Goal: Information Seeking & Learning: Learn about a topic

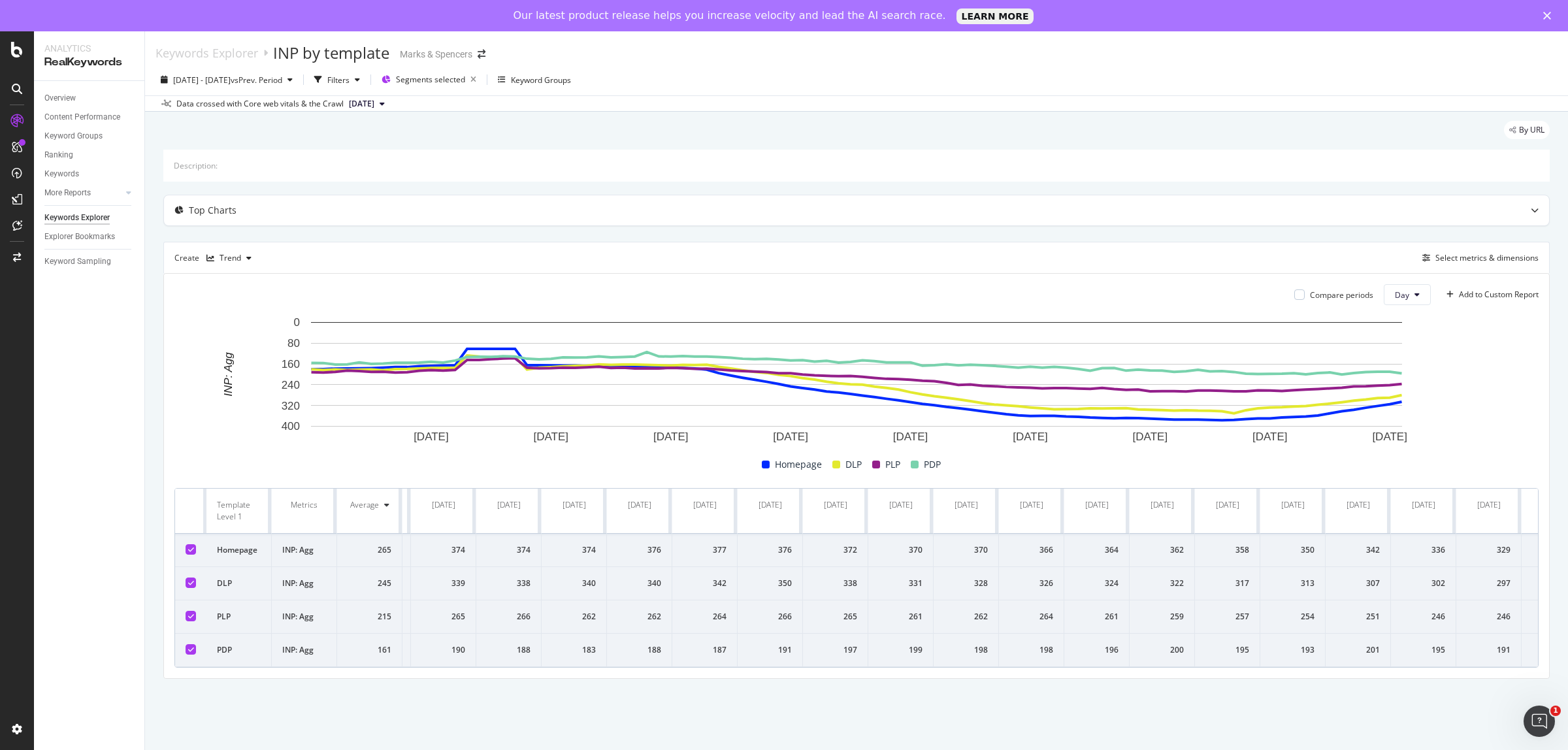
scroll to position [0, 4875]
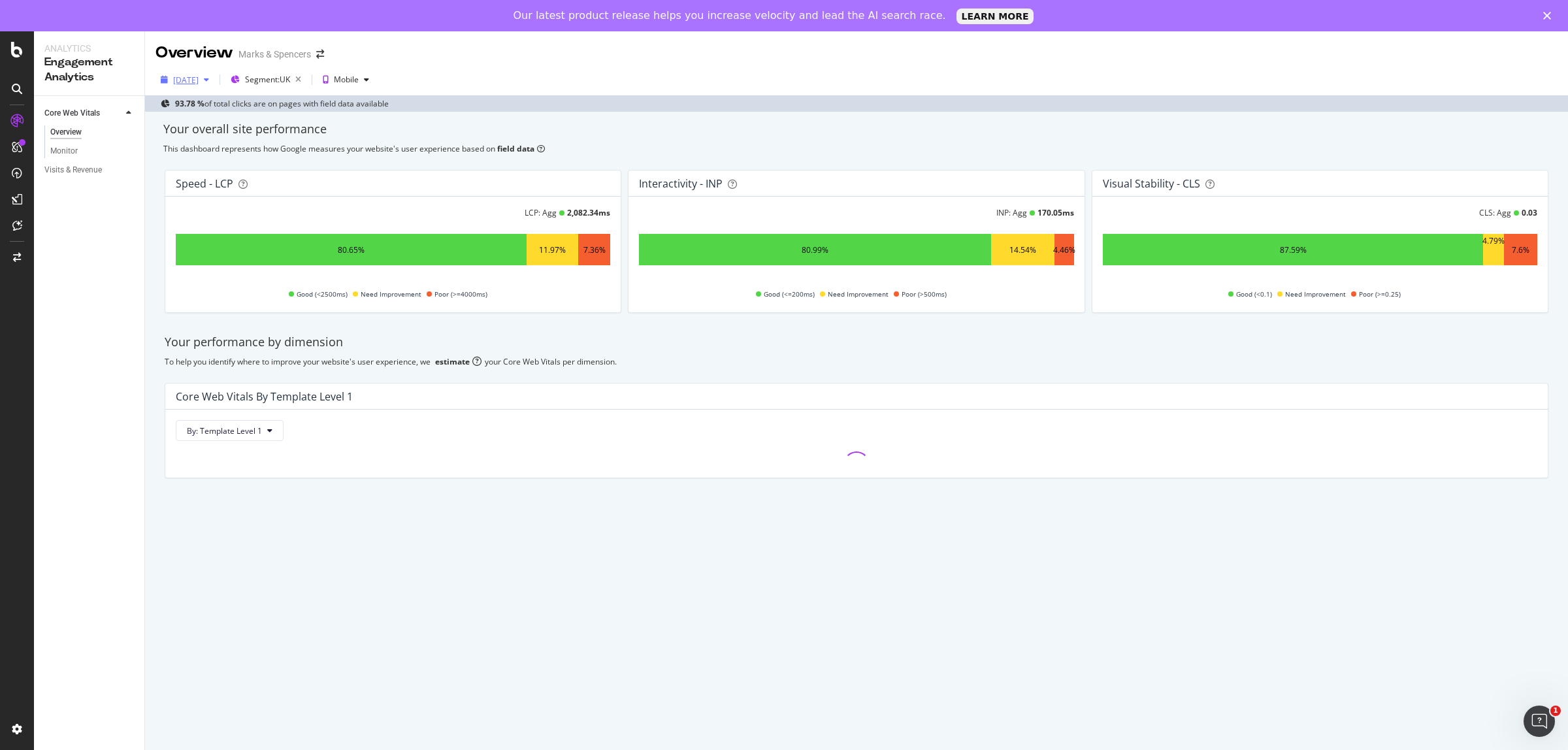
click at [191, 83] on div "[DATE]" at bounding box center [186, 79] width 25 height 11
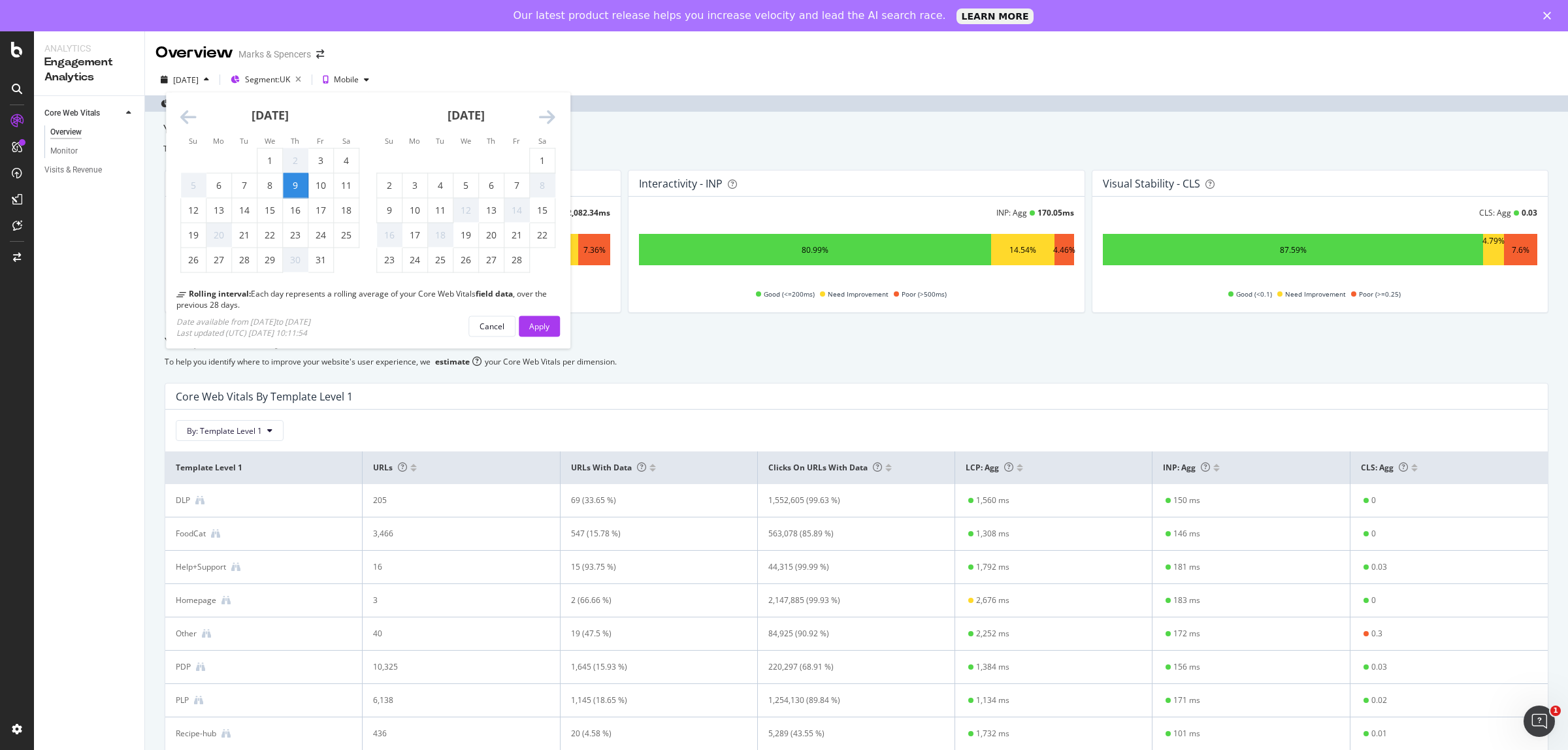
click at [550, 119] on icon "Move forward to switch to the next month." at bounding box center [547, 117] width 17 height 19
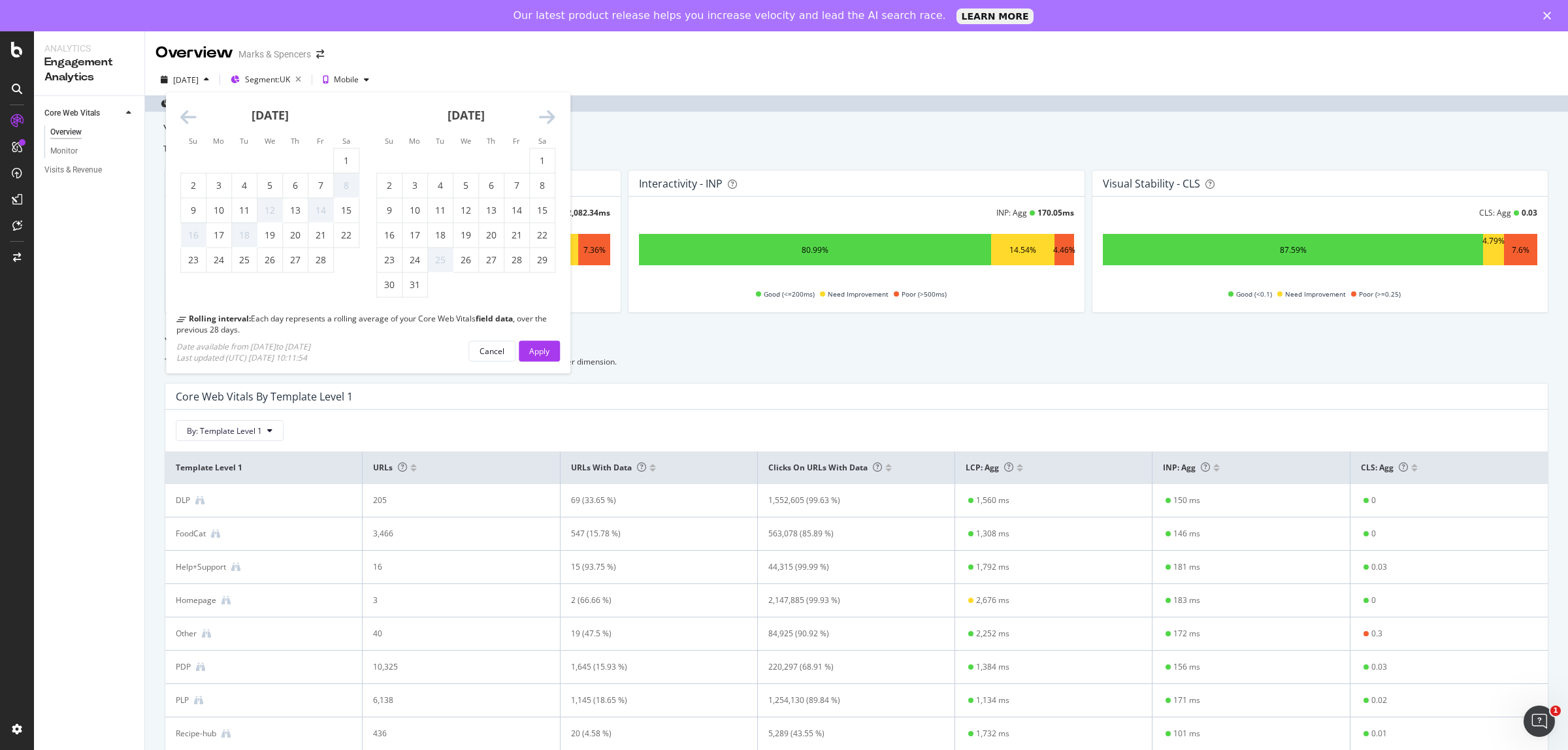
click at [550, 119] on icon "Move forward to switch to the next month." at bounding box center [547, 117] width 17 height 19
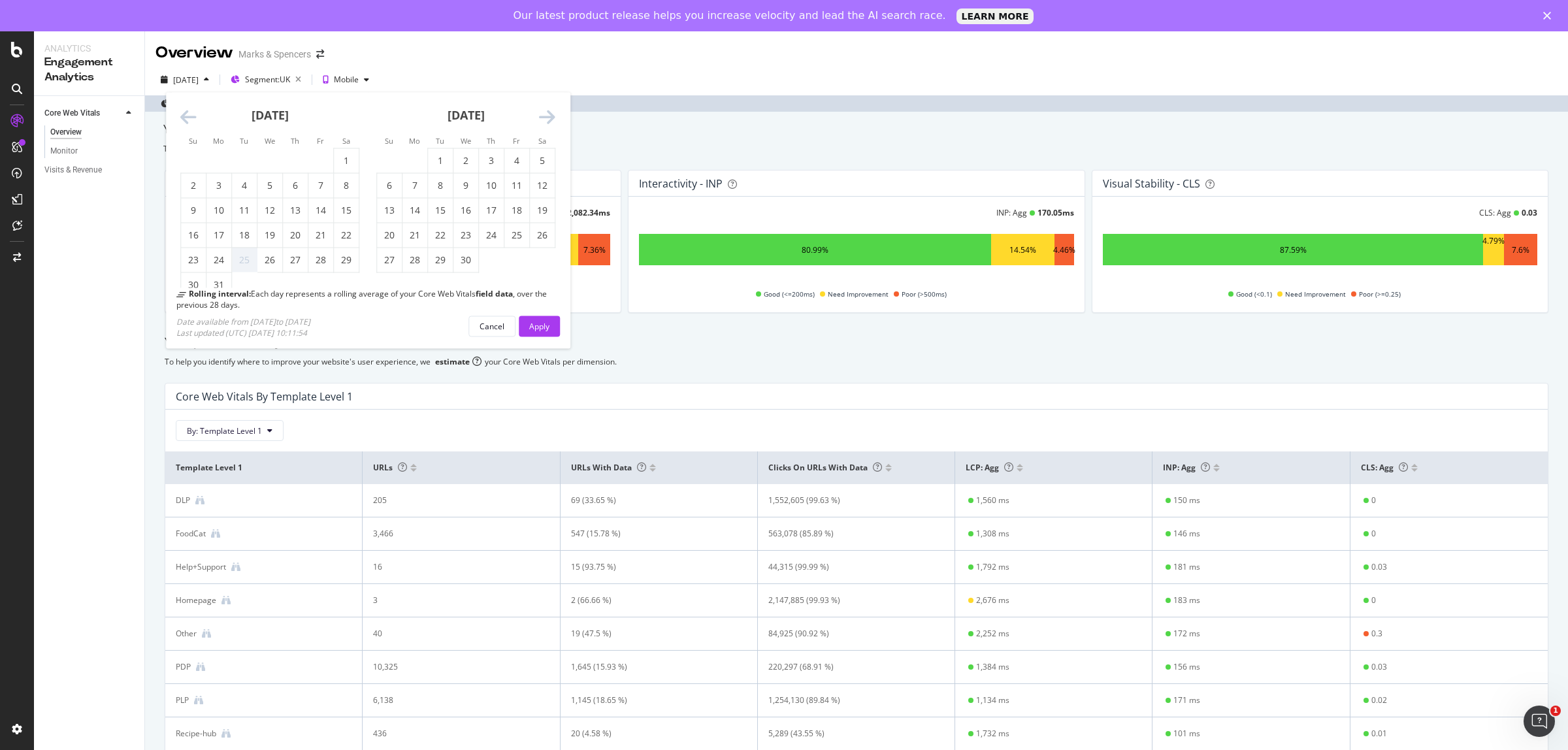
click at [550, 119] on icon "Move forward to switch to the next month." at bounding box center [547, 117] width 17 height 19
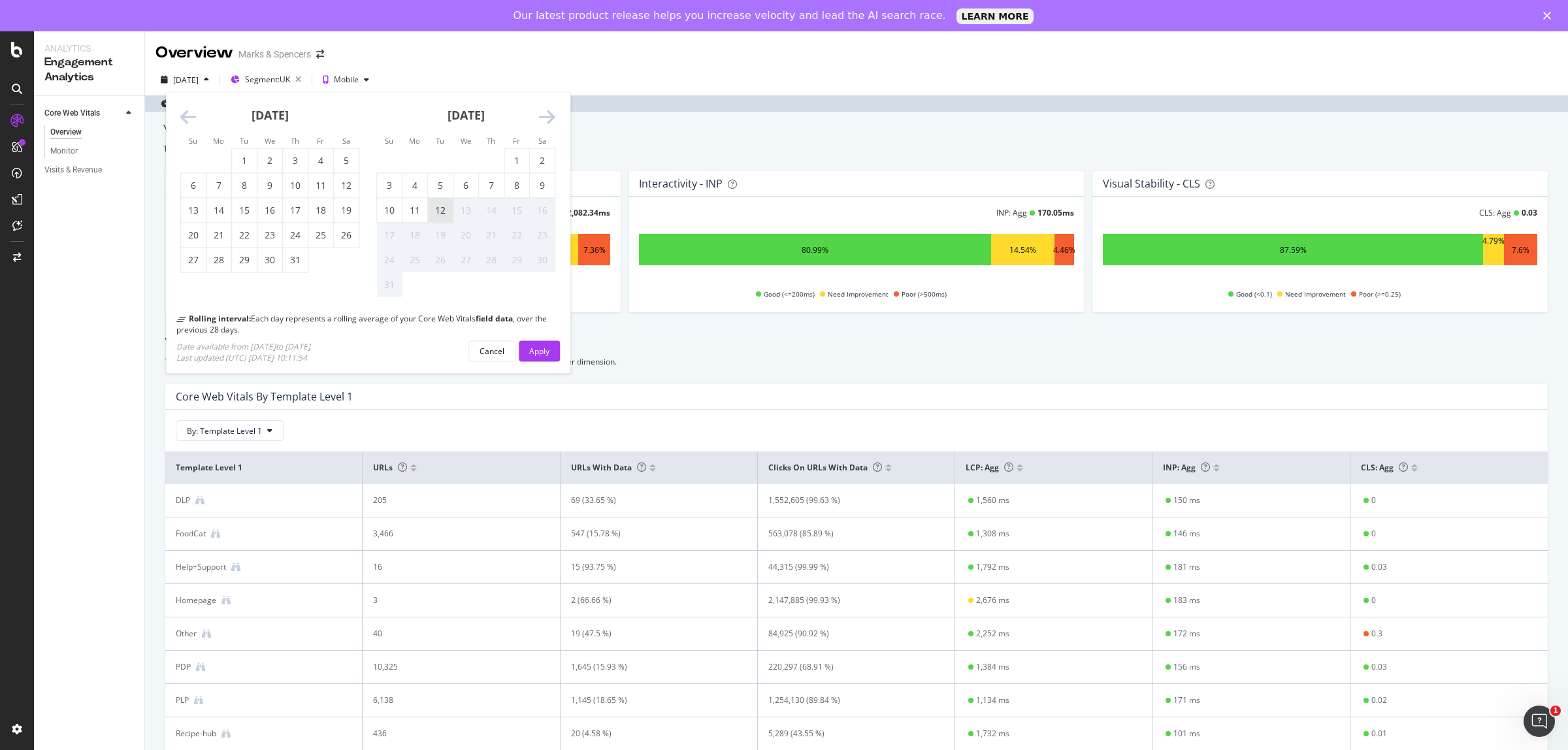
click at [433, 212] on div "12" at bounding box center [439, 210] width 24 height 13
click at [540, 351] on div "Apply" at bounding box center [539, 350] width 21 height 11
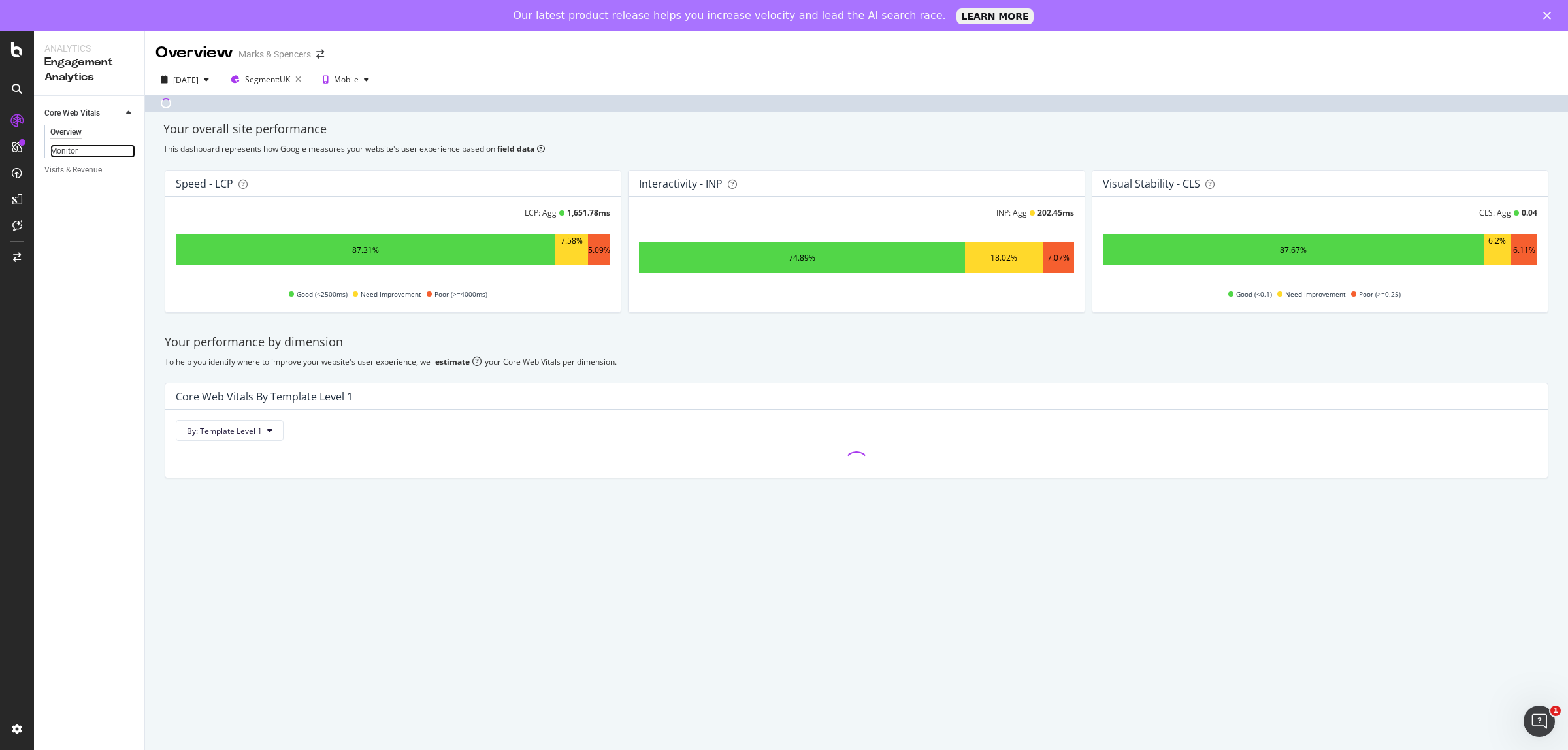
drag, startPoint x: 74, startPoint y: 149, endPoint x: 119, endPoint y: 154, distance: 45.3
click at [74, 149] on div "Monitor" at bounding box center [64, 151] width 27 height 14
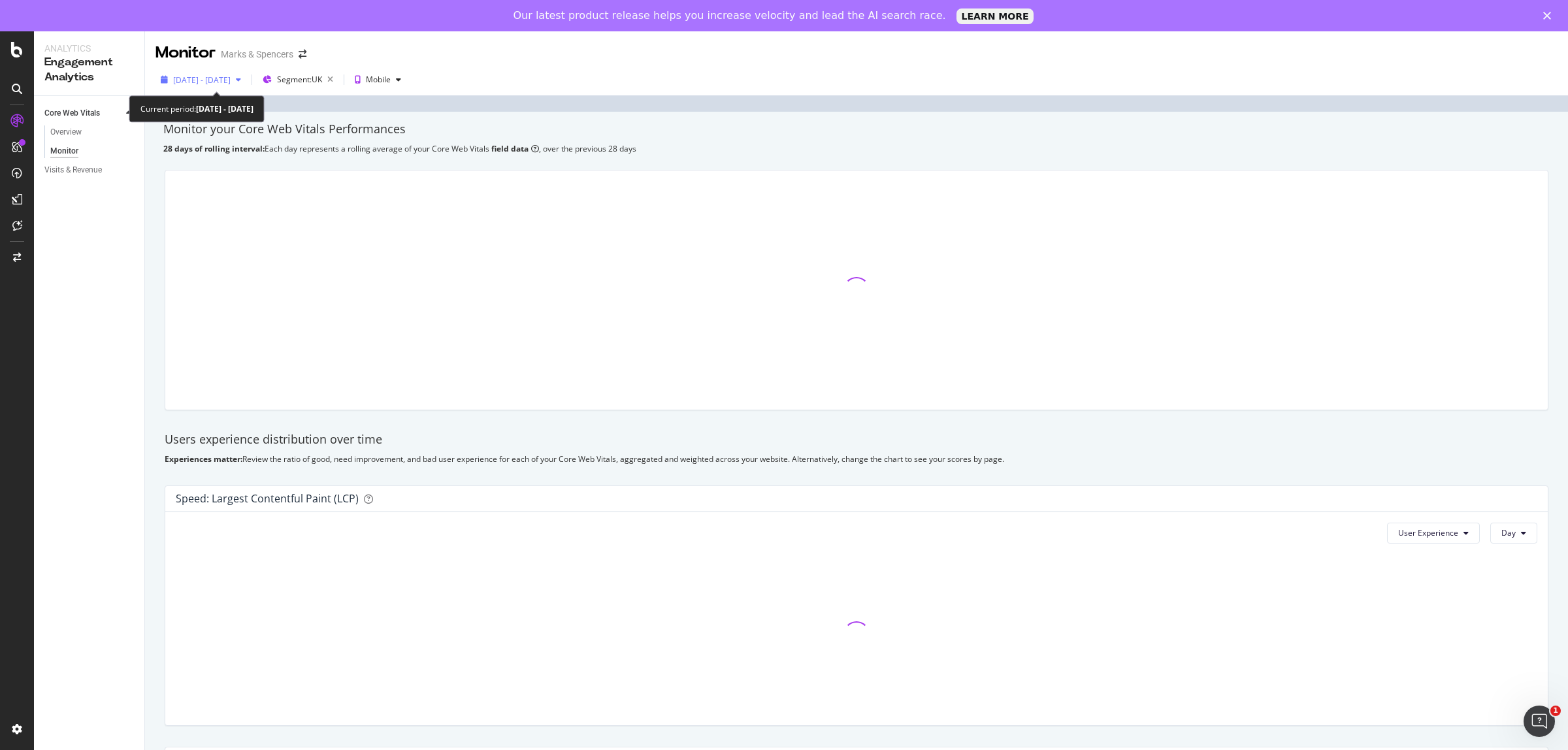
click at [230, 74] on span "[DATE] - [DATE]" at bounding box center [201, 79] width 58 height 11
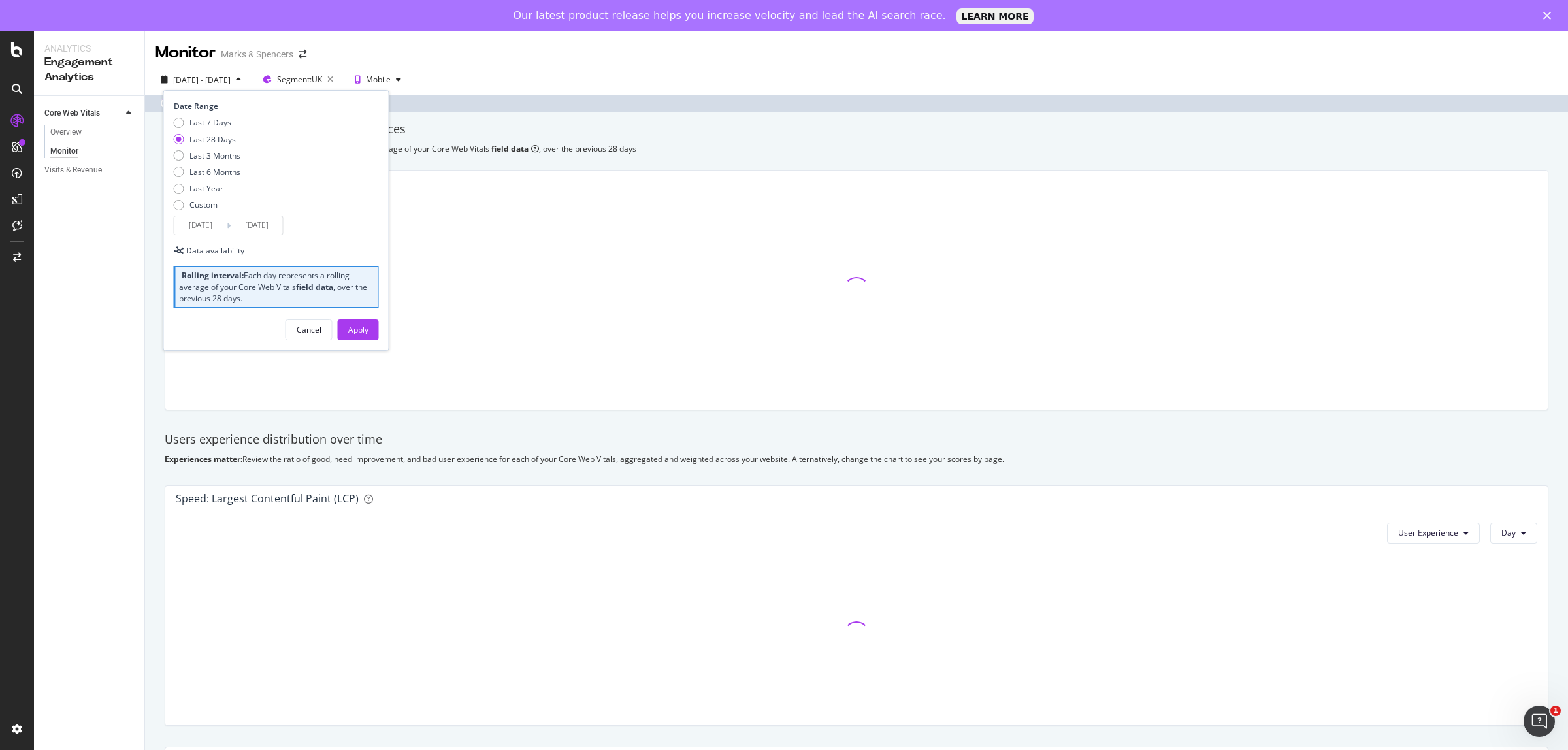
drag, startPoint x: 212, startPoint y: 170, endPoint x: 357, endPoint y: 347, distance: 228.8
click at [212, 170] on div "Last 6 Months" at bounding box center [215, 172] width 51 height 11
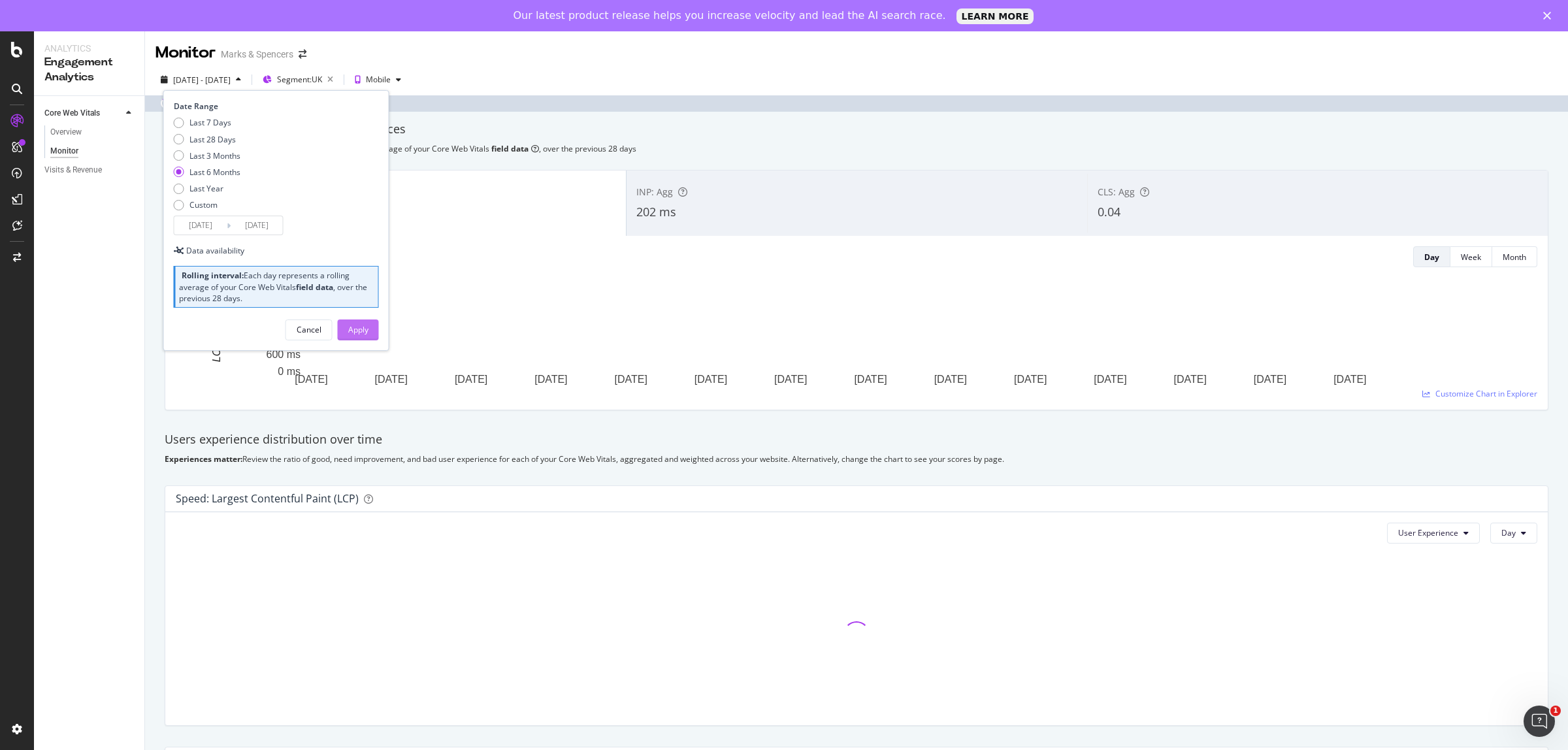
type input "[DATE]"
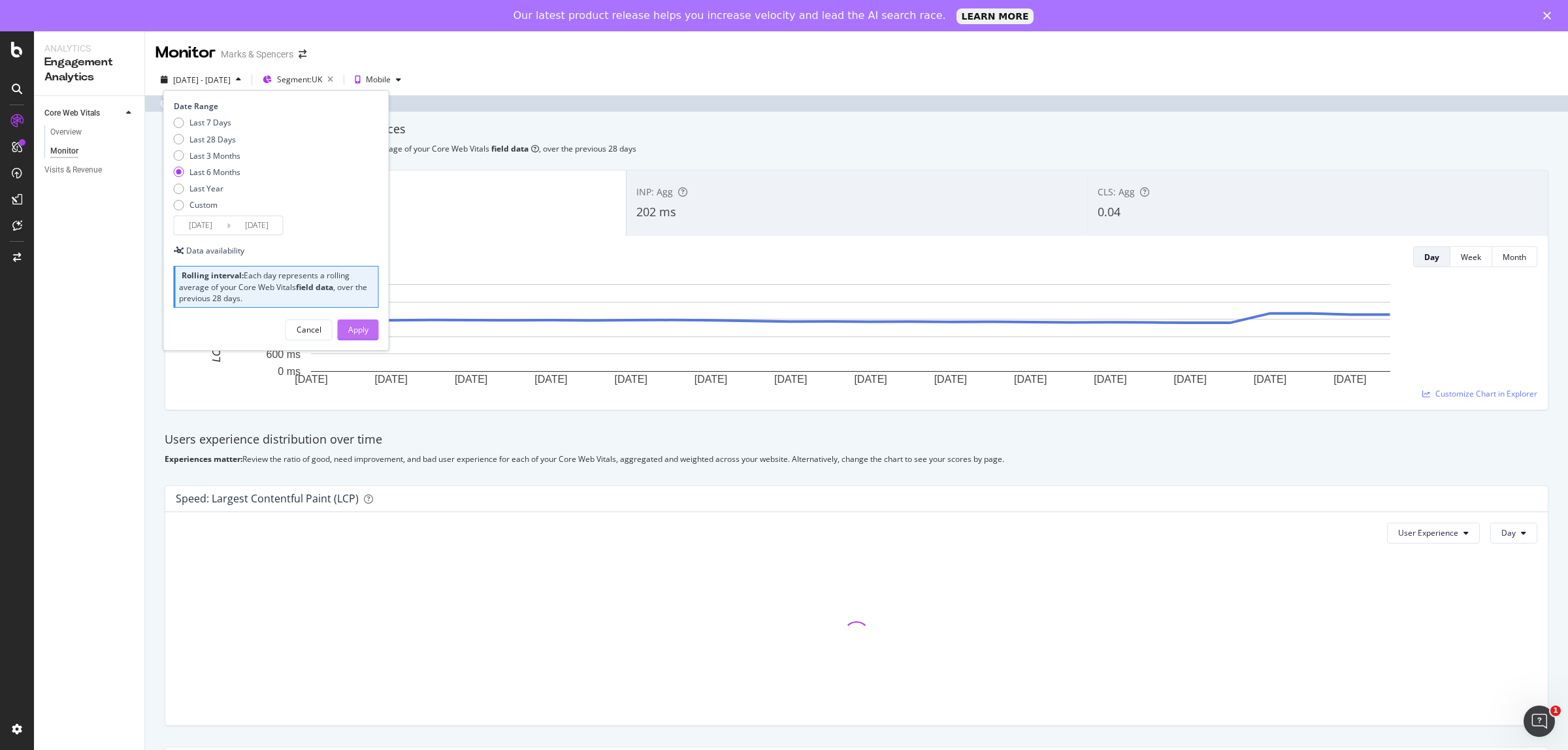
click at [359, 311] on div "Cancel Apply" at bounding box center [276, 324] width 205 height 30
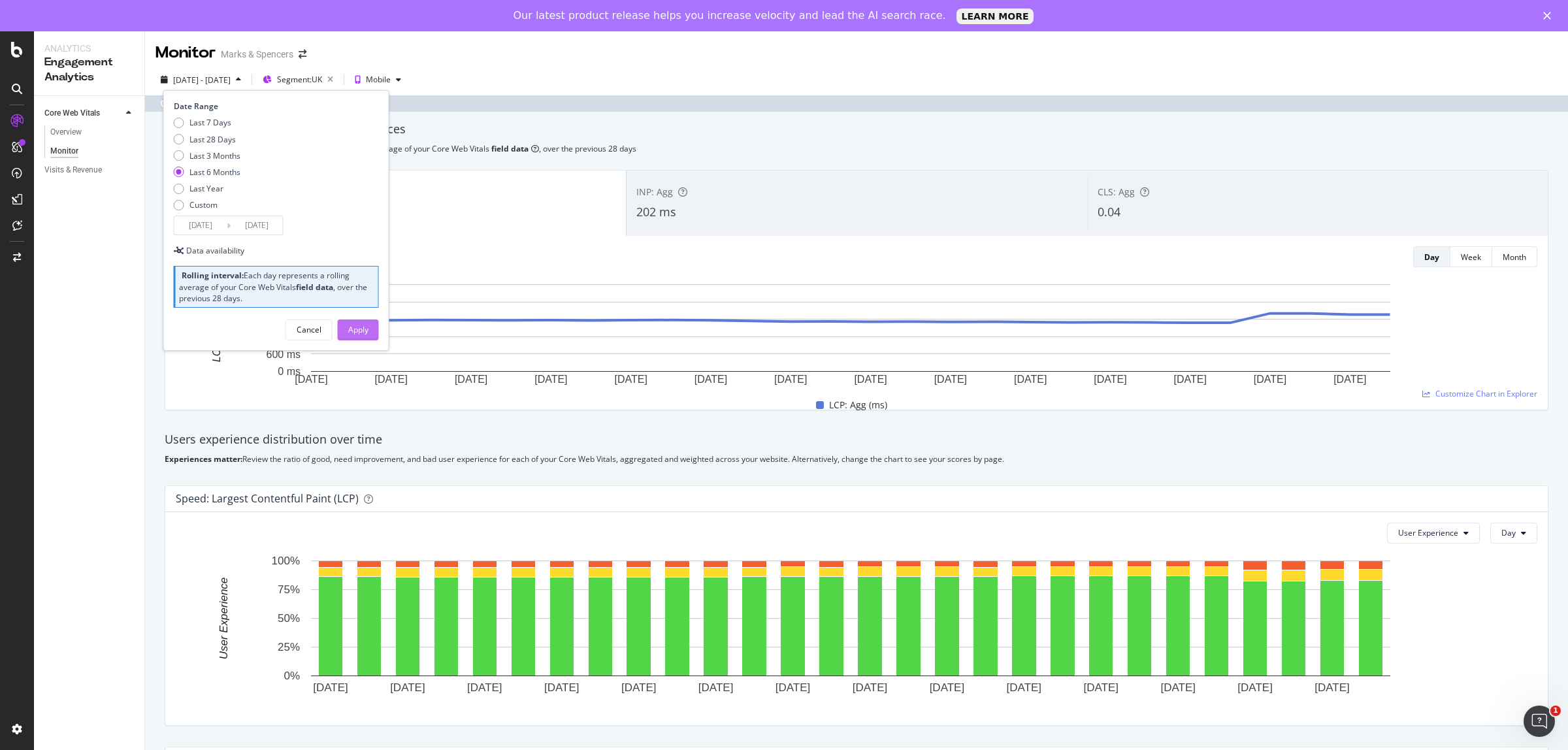
click at [360, 325] on div "Apply" at bounding box center [358, 329] width 21 height 11
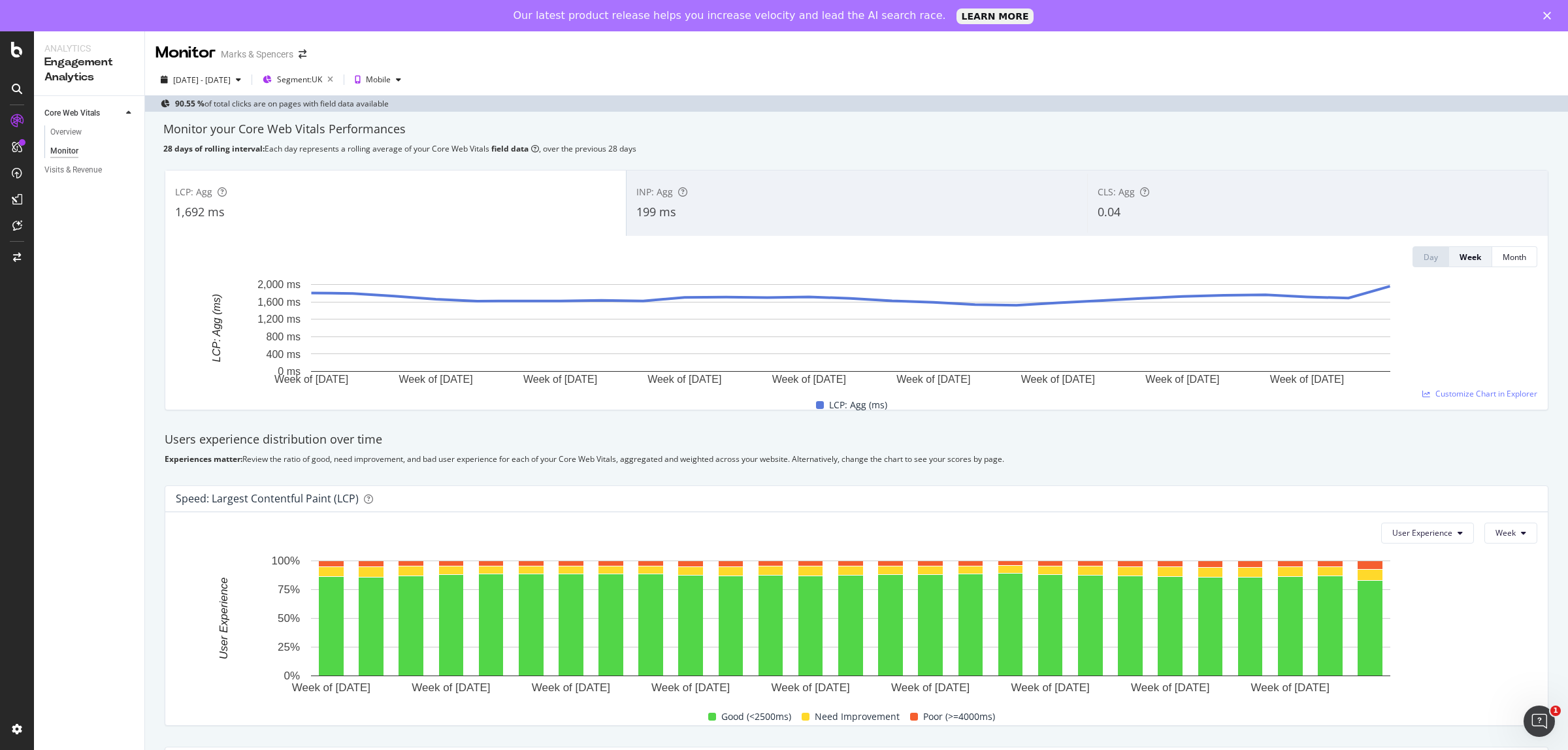
click at [810, 210] on div "199 ms" at bounding box center [857, 212] width 441 height 17
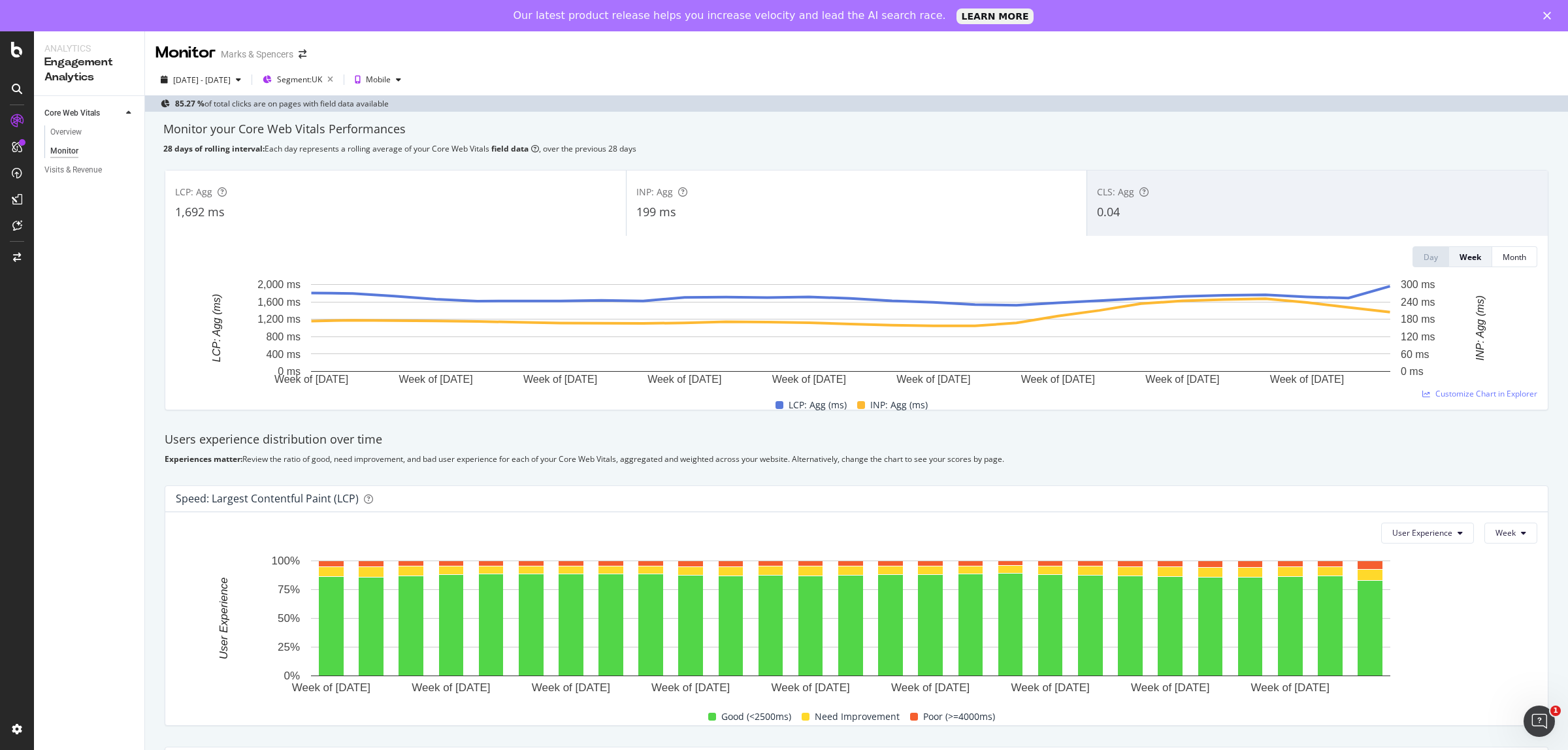
click at [505, 211] on div "1,692 ms" at bounding box center [395, 212] width 441 height 17
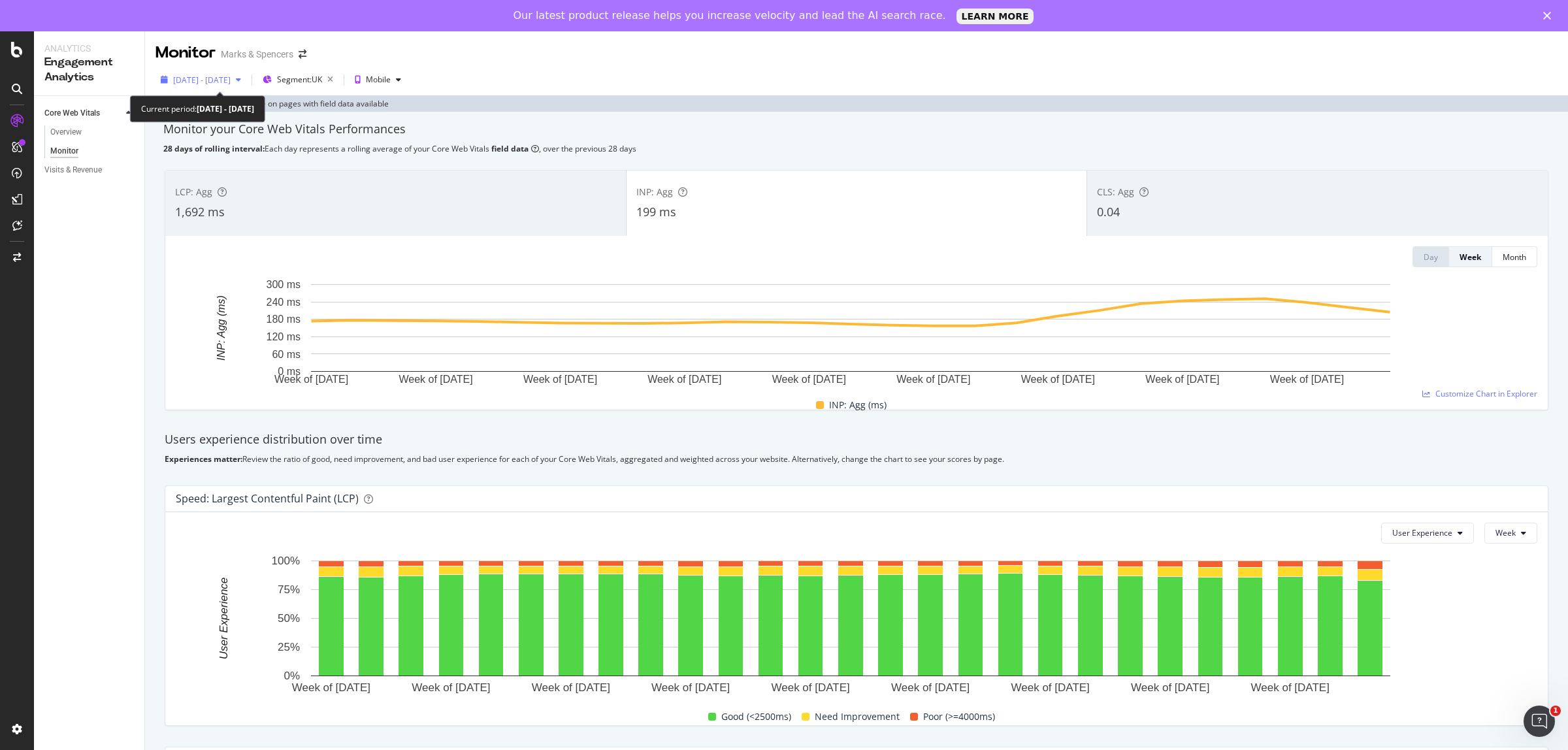
click at [224, 87] on div "[DATE] - [DATE]" at bounding box center [200, 80] width 91 height 20
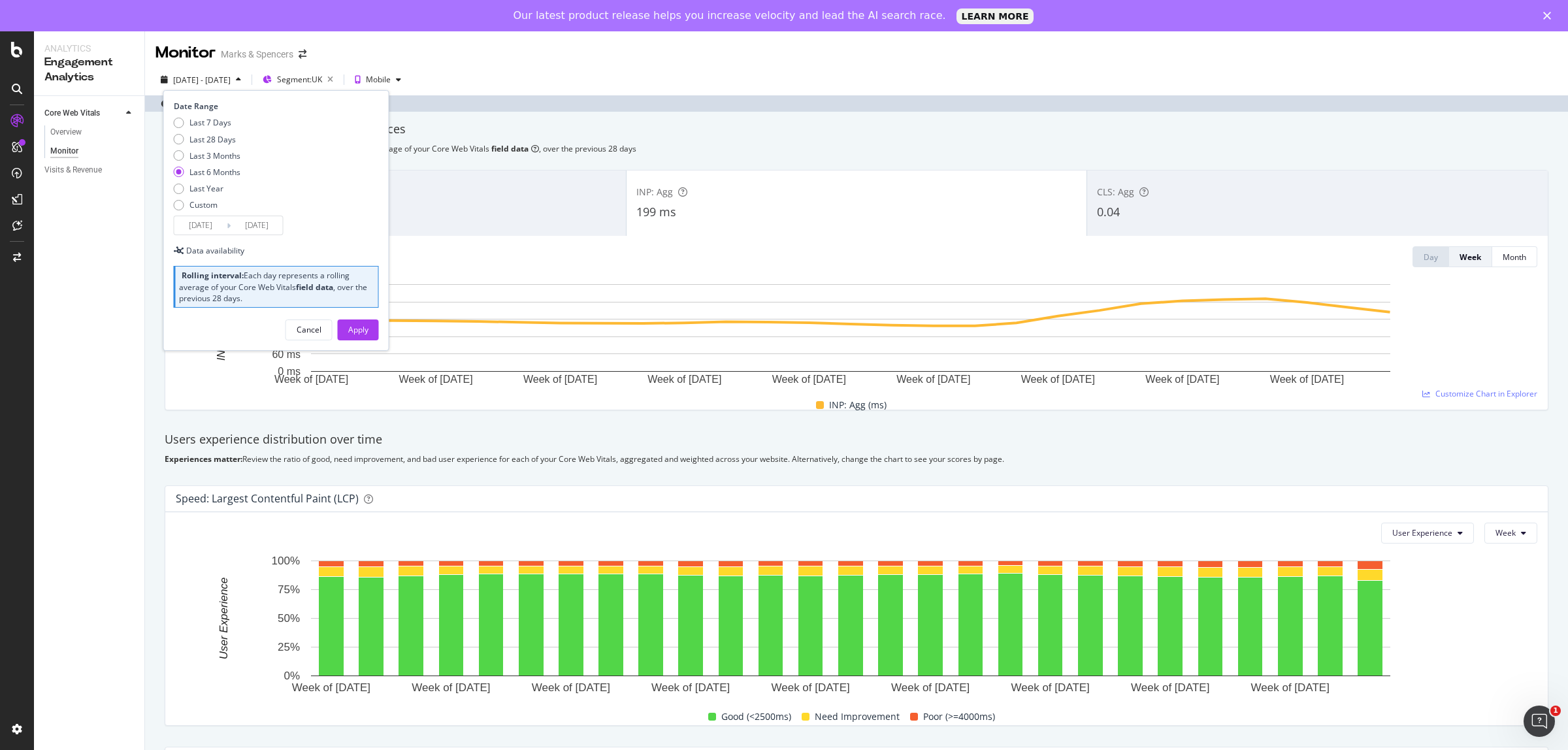
click at [761, 142] on div "Monitor your Core Web Vitals Performances 28 days of rolling interval: Each day…" at bounding box center [856, 708] width 1423 height 1193
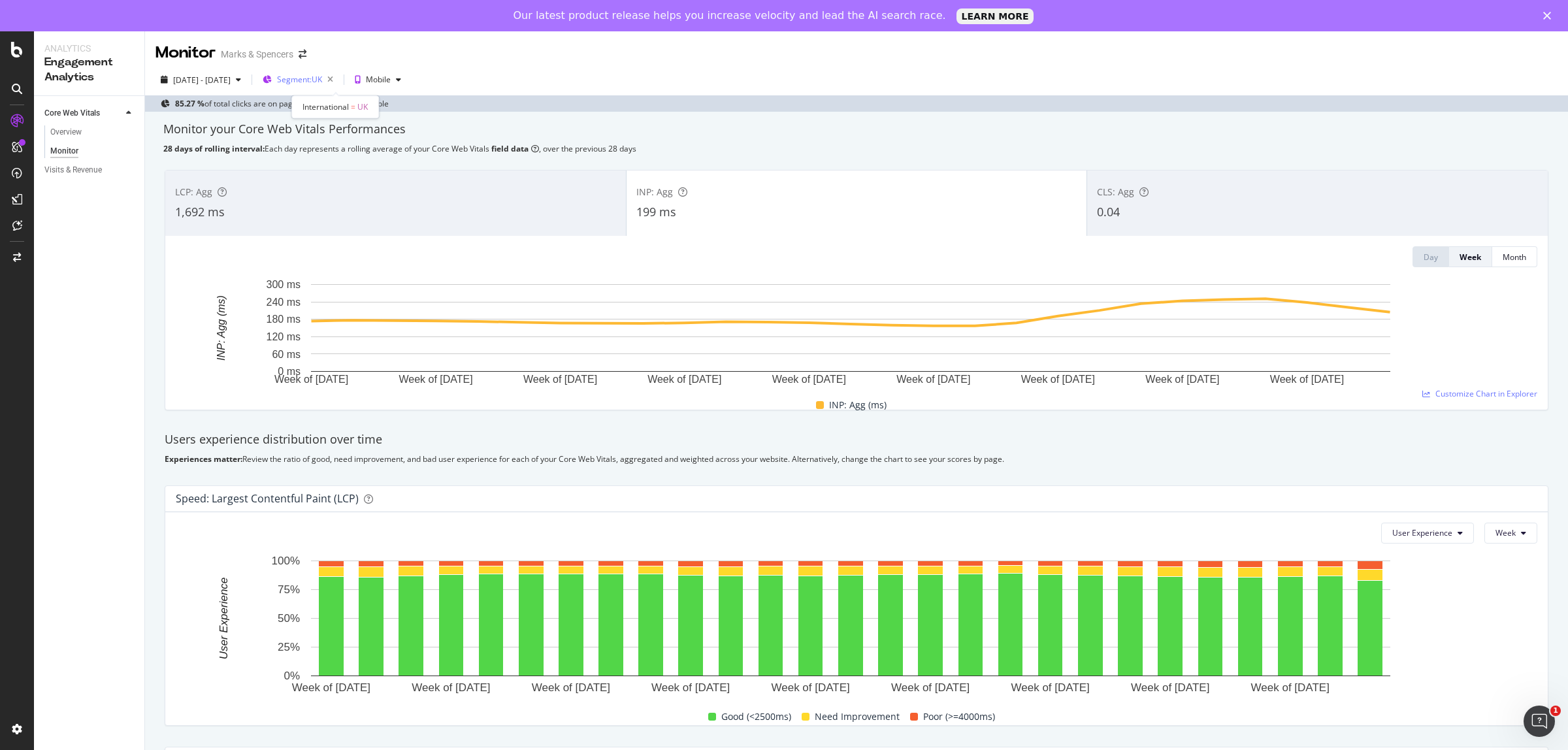
click at [322, 82] on span "Segment: [GEOGRAPHIC_DATA]" at bounding box center [300, 79] width 45 height 11
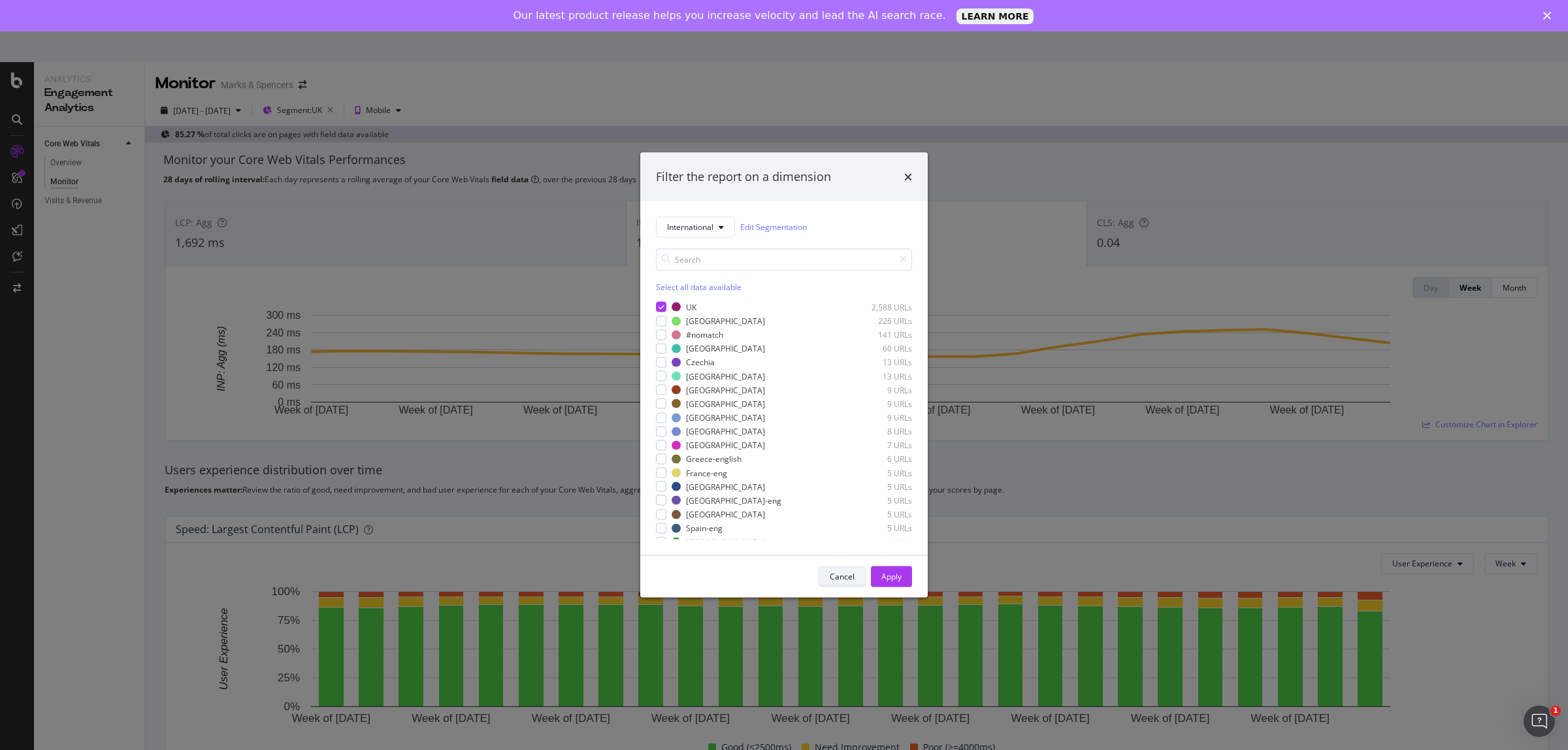
click at [842, 582] on div "Cancel" at bounding box center [842, 576] width 24 height 11
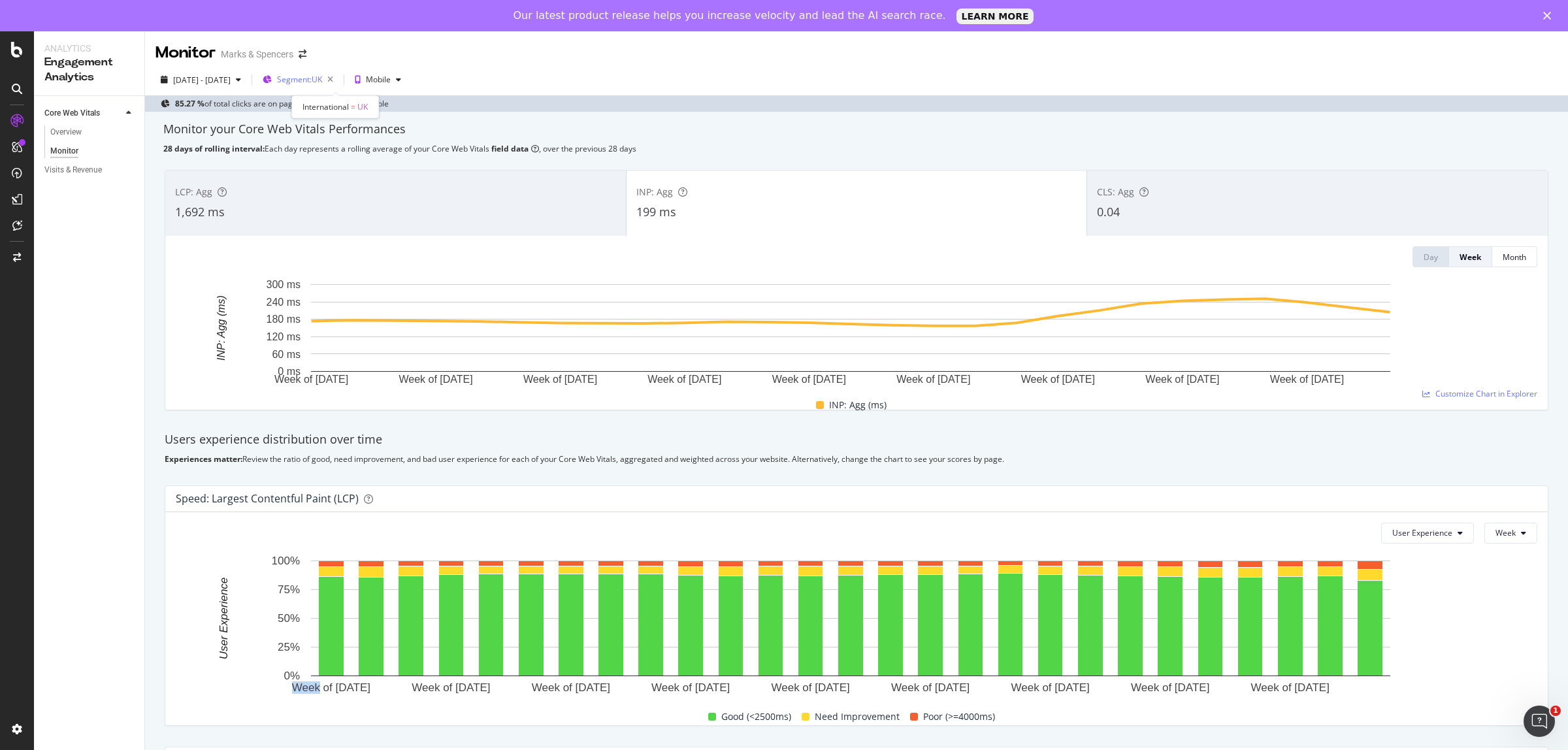
click at [322, 84] on span "Segment: [GEOGRAPHIC_DATA]" at bounding box center [300, 79] width 45 height 11
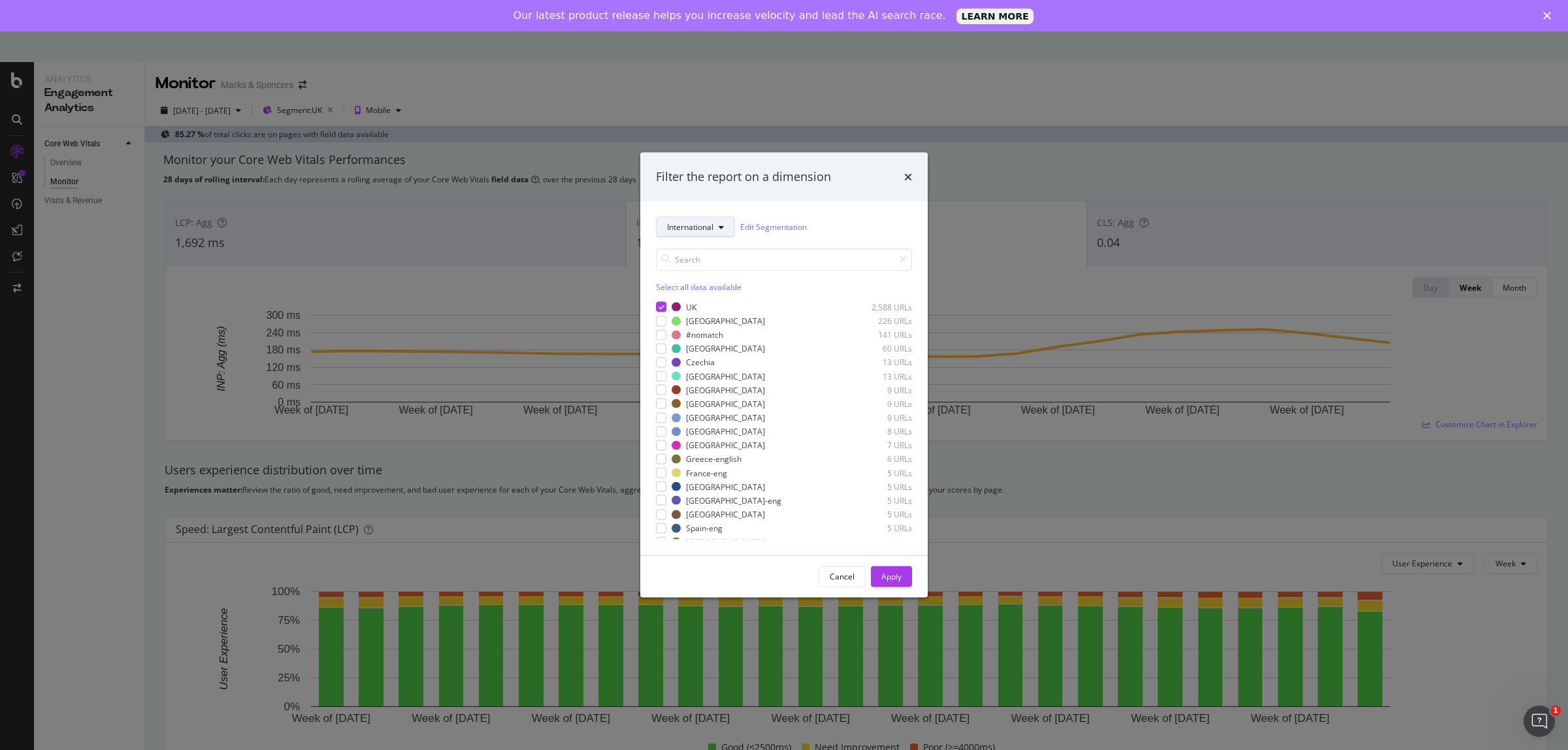
click at [681, 229] on span "International" at bounding box center [690, 227] width 47 height 11
click at [704, 277] on span "Template" at bounding box center [706, 273] width 78 height 12
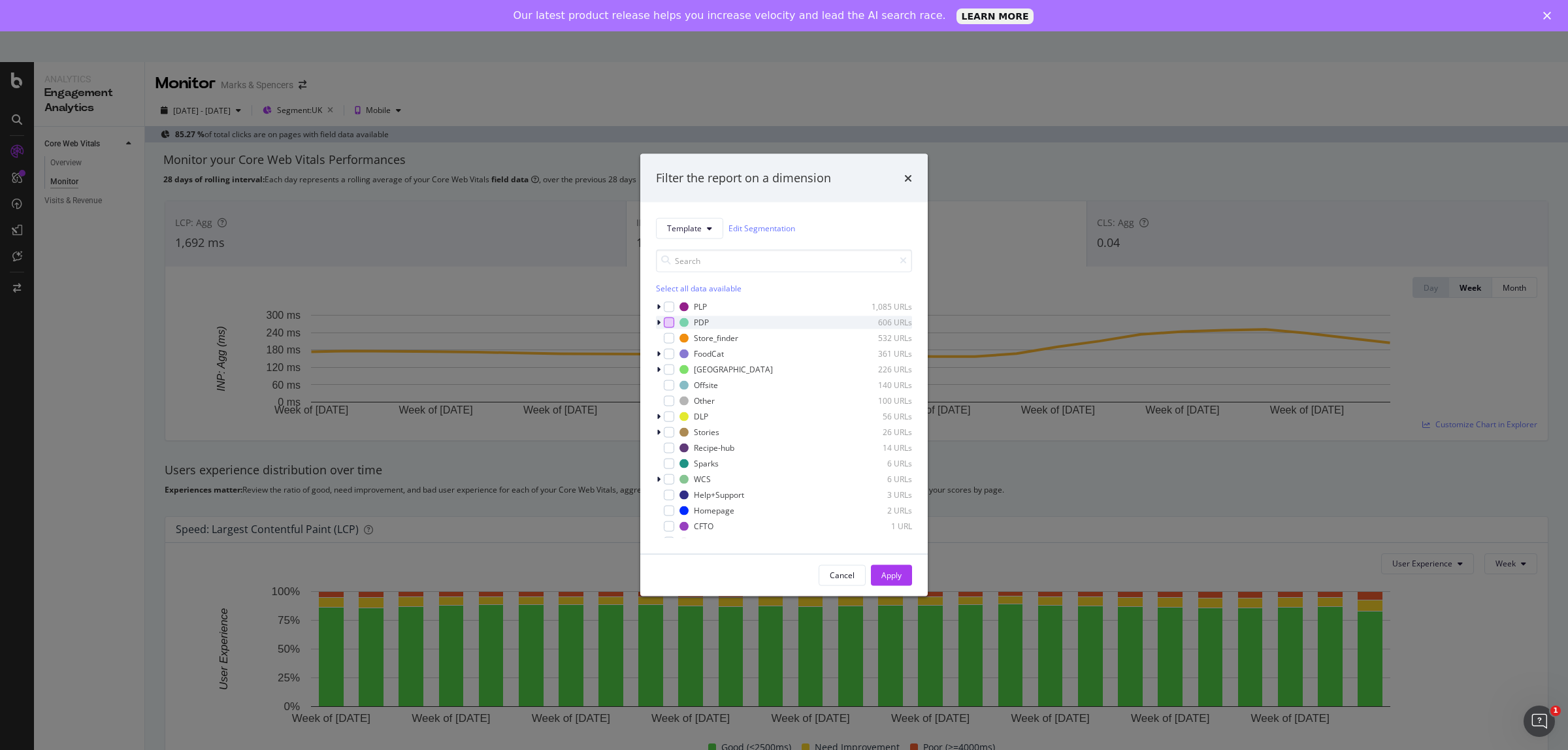
click at [668, 320] on div "modal" at bounding box center [669, 321] width 11 height 11
click at [883, 577] on div "Apply" at bounding box center [891, 574] width 21 height 11
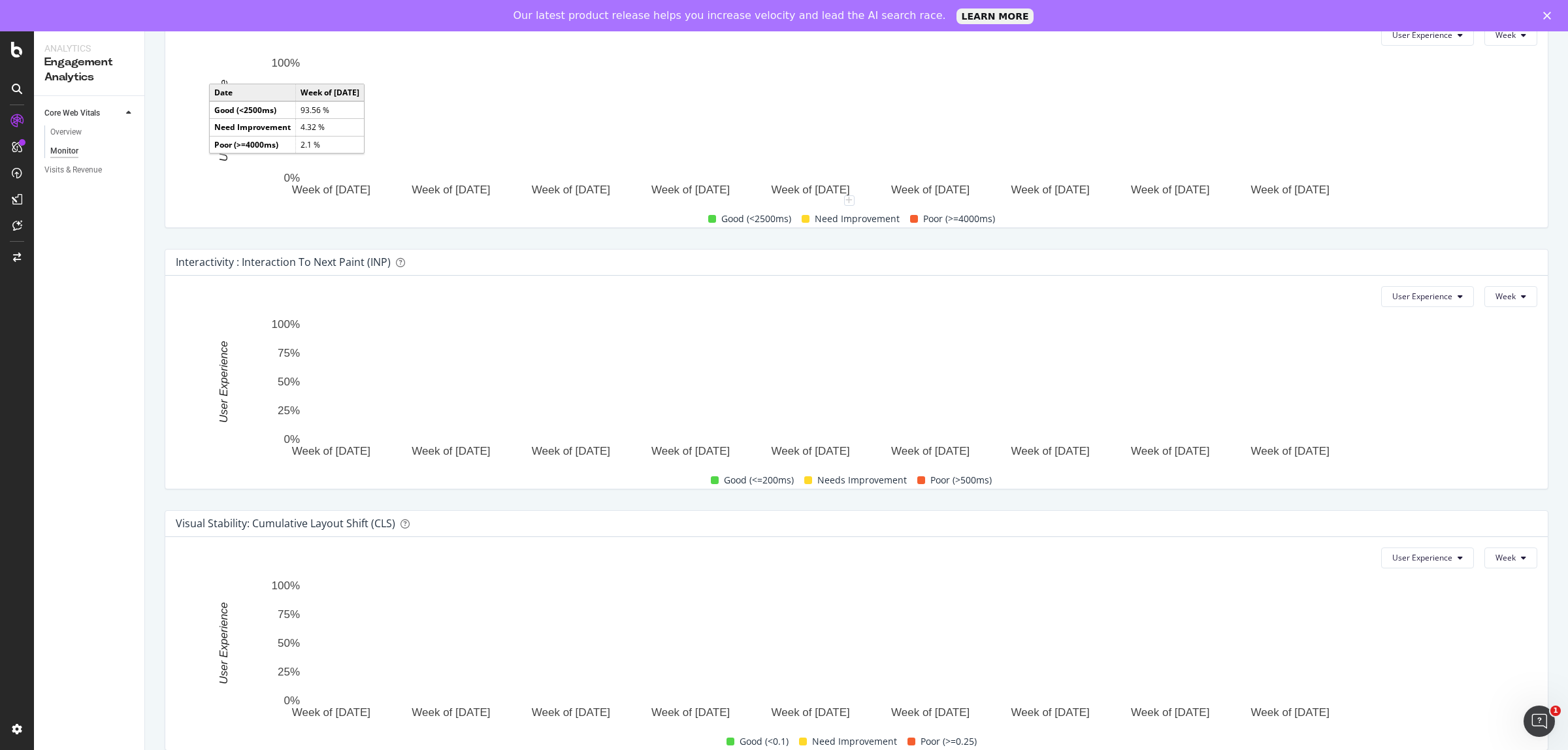
scroll to position [522, 0]
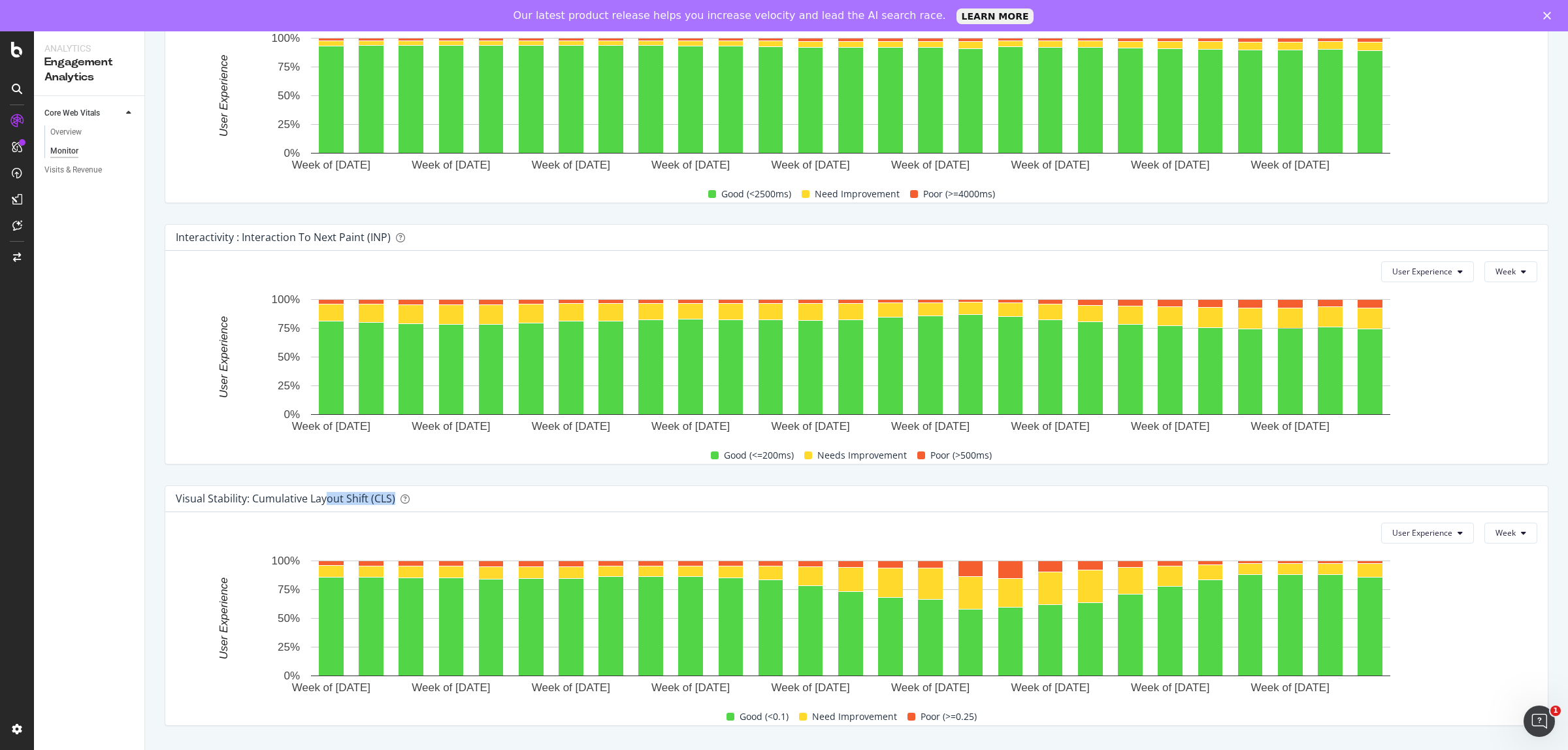
drag, startPoint x: 324, startPoint y: 495, endPoint x: 408, endPoint y: 495, distance: 84.0
click at [408, 495] on div "Visual Stability: Cumulative Layout Shift (CLS)" at bounding box center [853, 498] width 1355 height 13
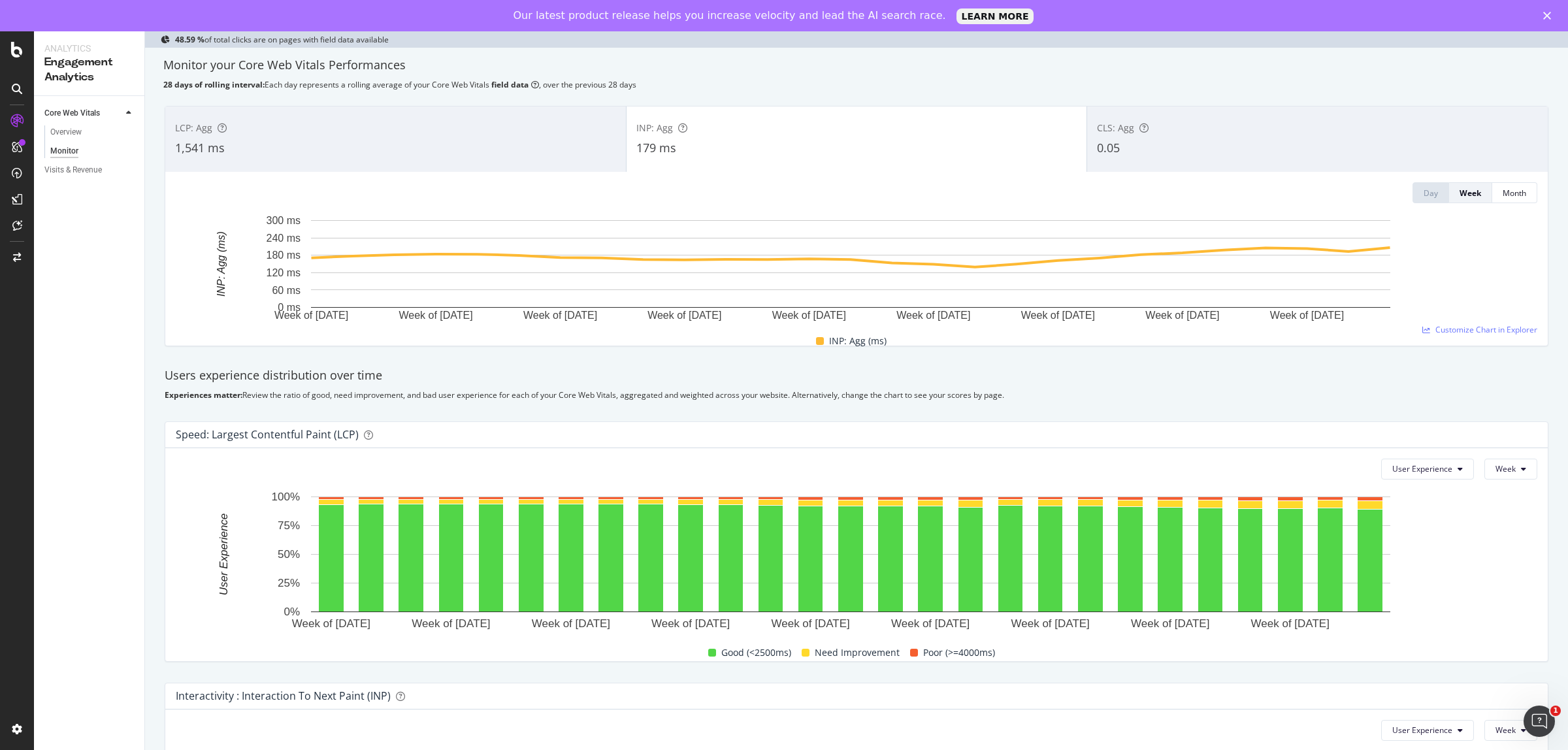
scroll to position [0, 0]
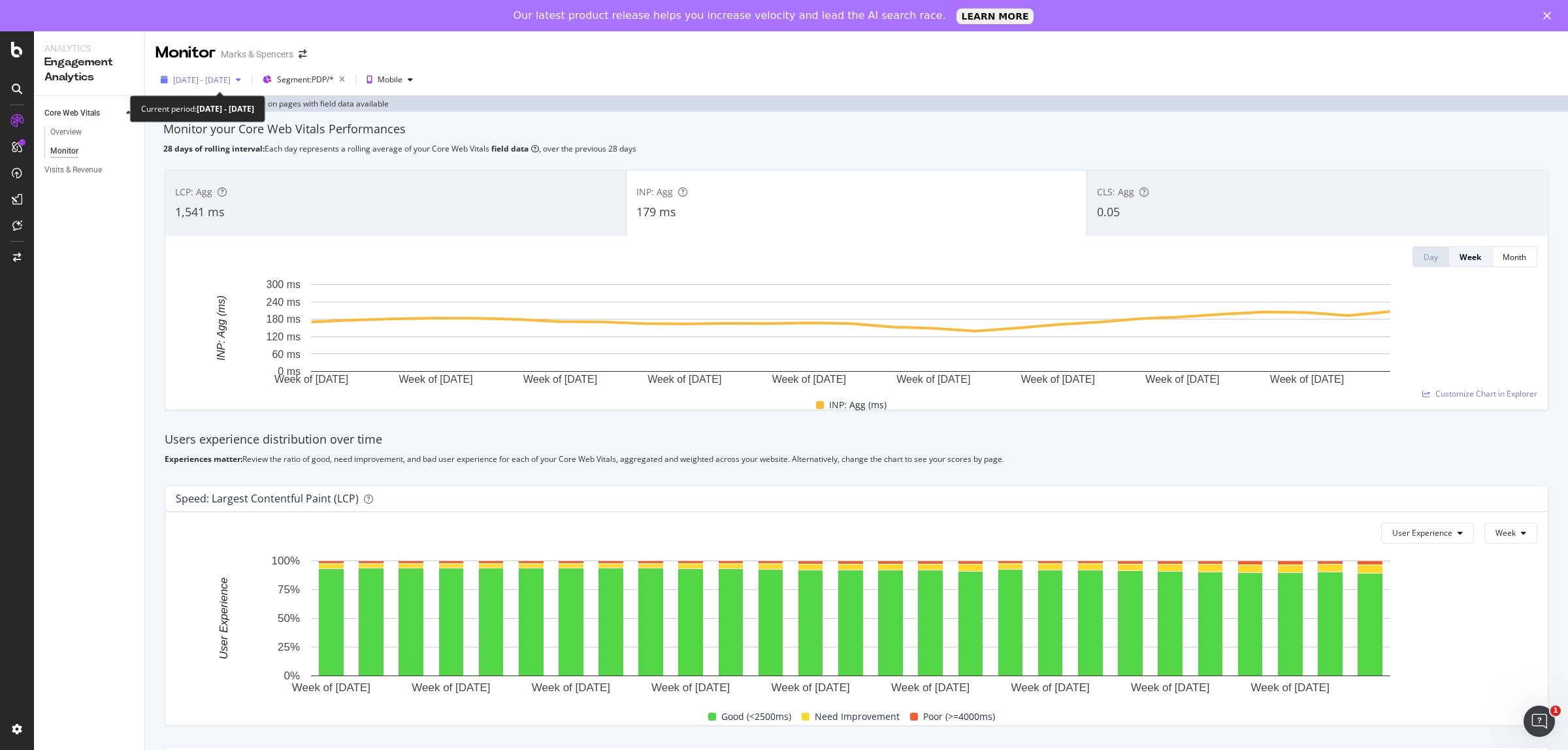
click at [230, 83] on span "[DATE] - [DATE]" at bounding box center [201, 79] width 58 height 11
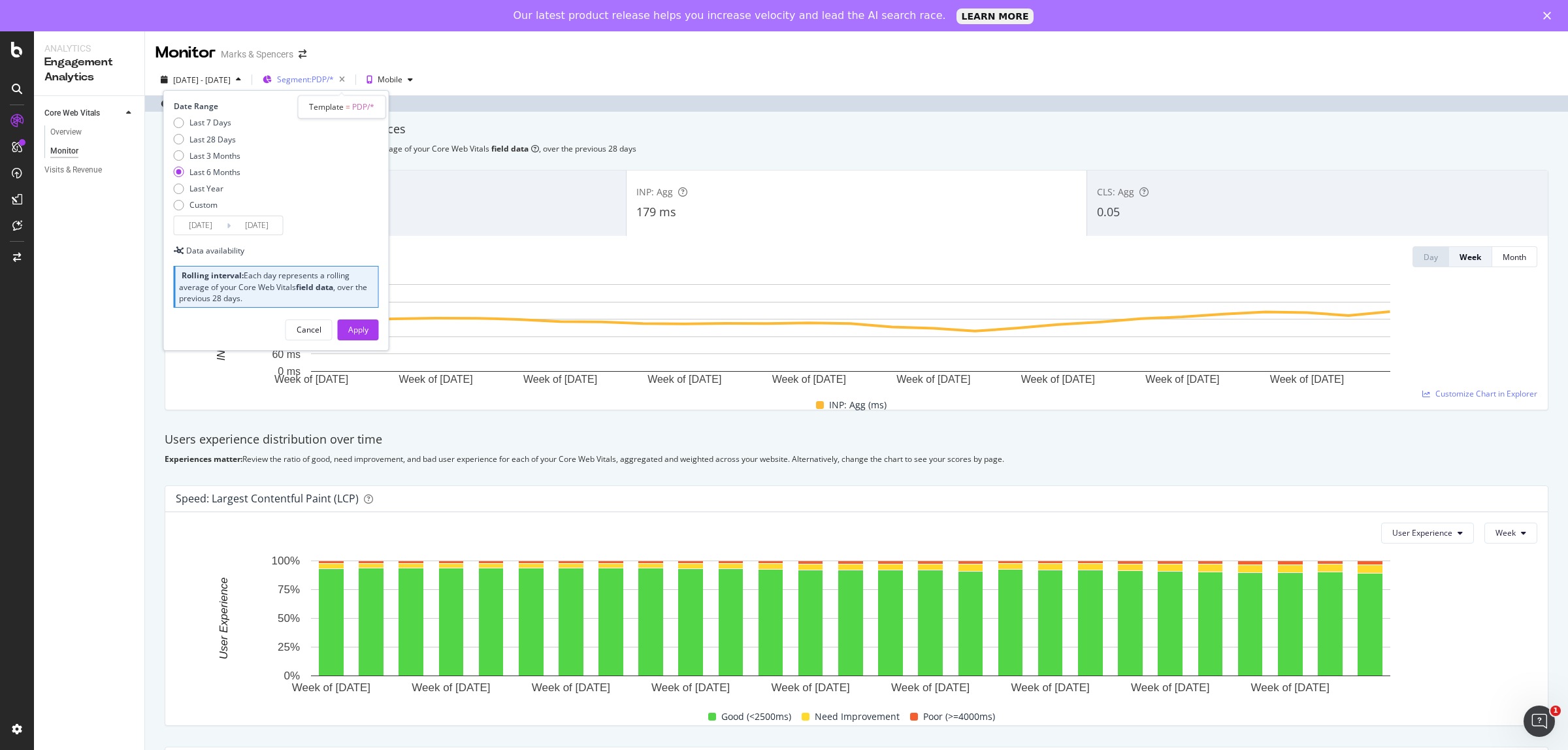
click at [323, 77] on span "Segment: PDP/*" at bounding box center [306, 79] width 57 height 11
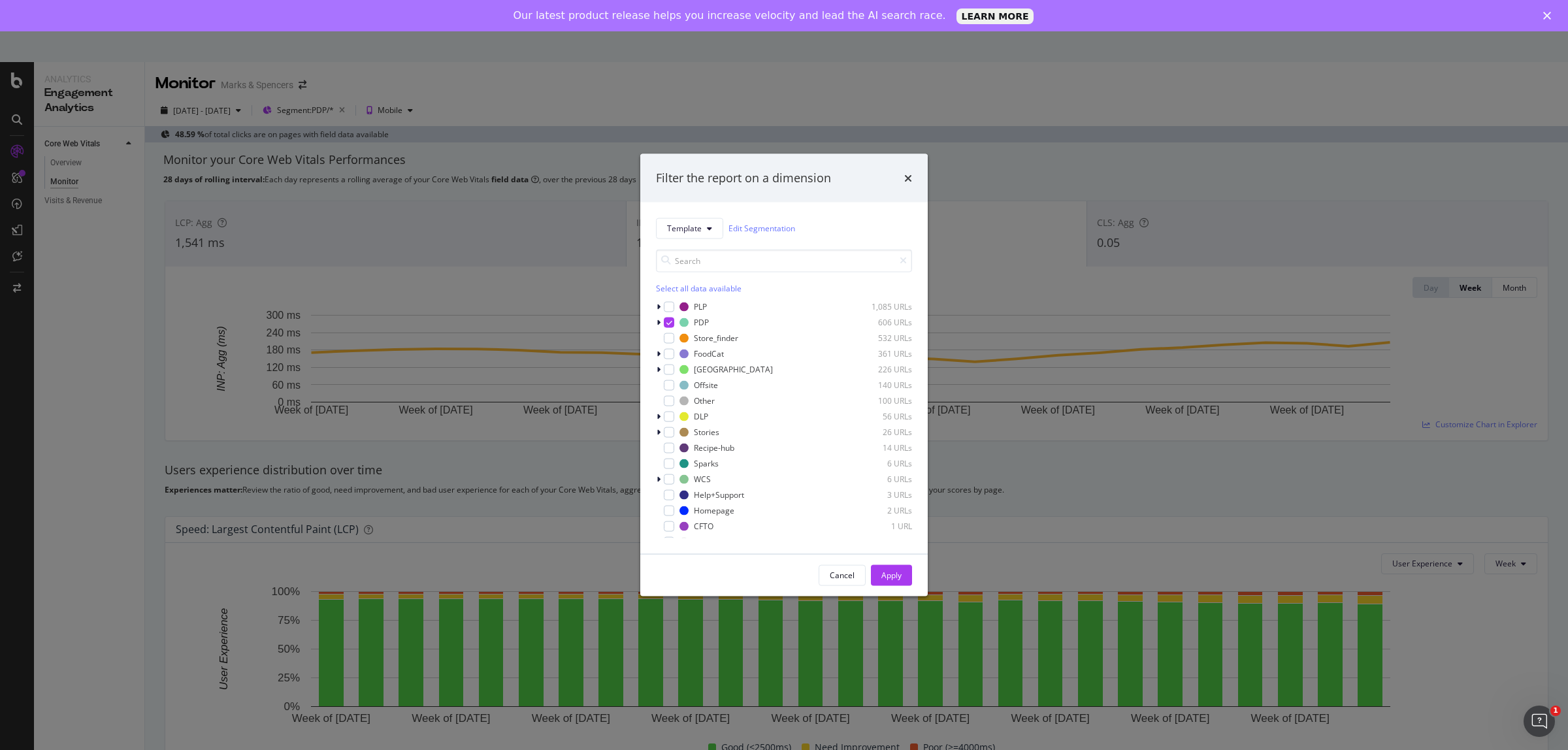
click at [206, 107] on div "Filter the report on a dimension Template Edit Segmentation Select all data ava…" at bounding box center [784, 375] width 1568 height 750
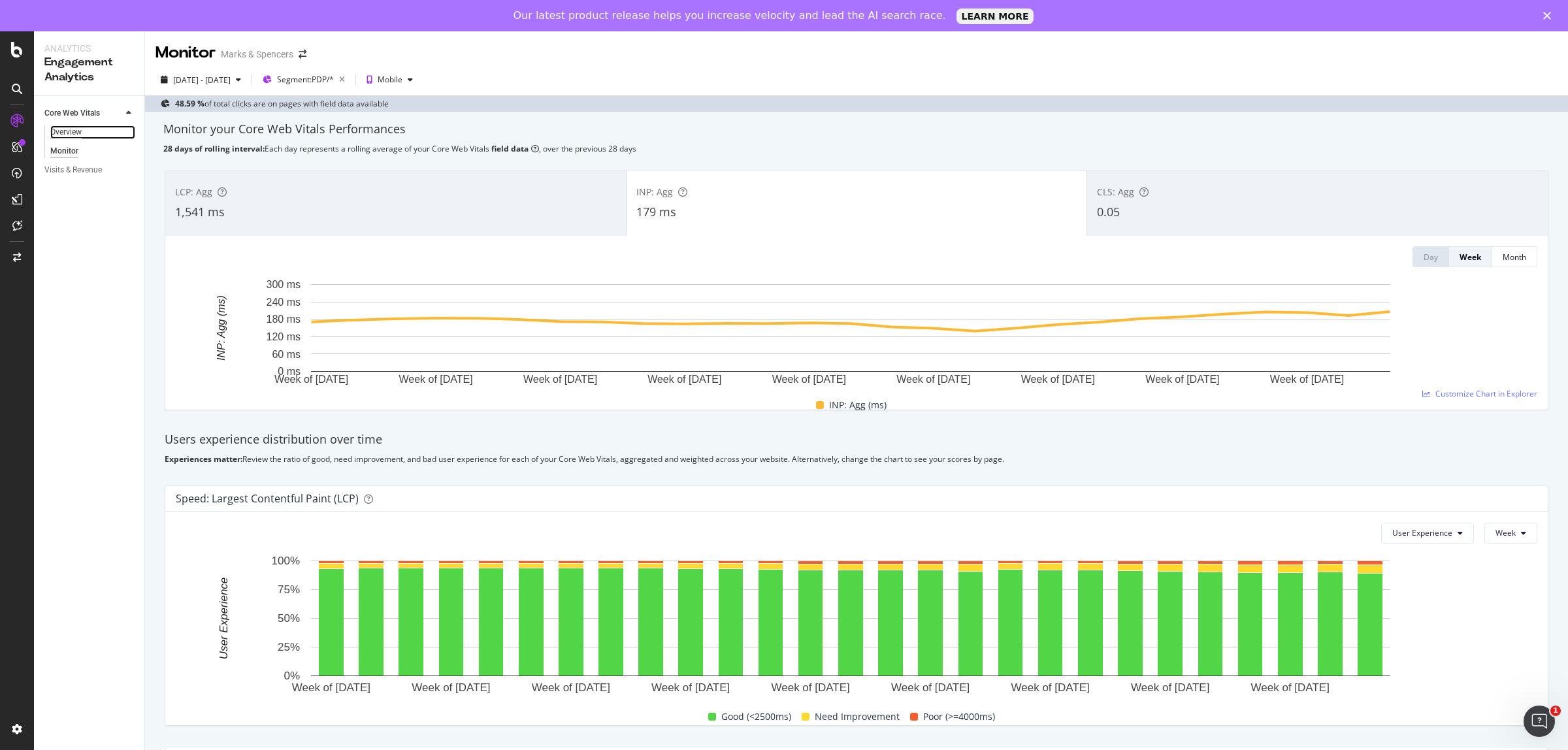
click at [78, 127] on div "Overview" at bounding box center [66, 132] width 31 height 14
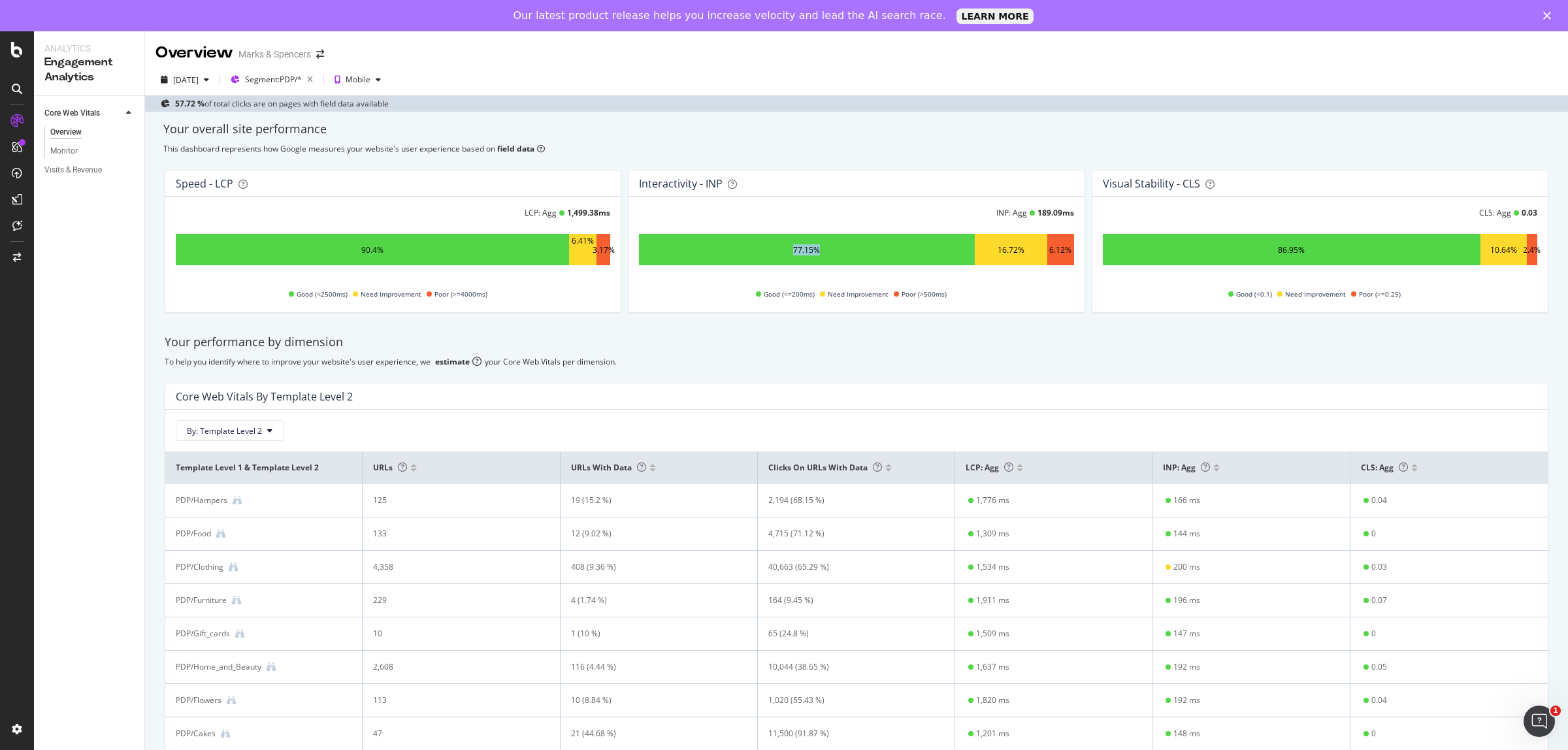
drag, startPoint x: 779, startPoint y: 244, endPoint x: 828, endPoint y: 246, distance: 49.0
click at [828, 246] on div "77.15%" at bounding box center [805, 250] width 335 height 31
click at [870, 356] on div "To help you identify where to improve your website's user experience, we estima…" at bounding box center [856, 361] width 1383 height 11
click at [198, 82] on div "[DATE]" at bounding box center [186, 79] width 25 height 11
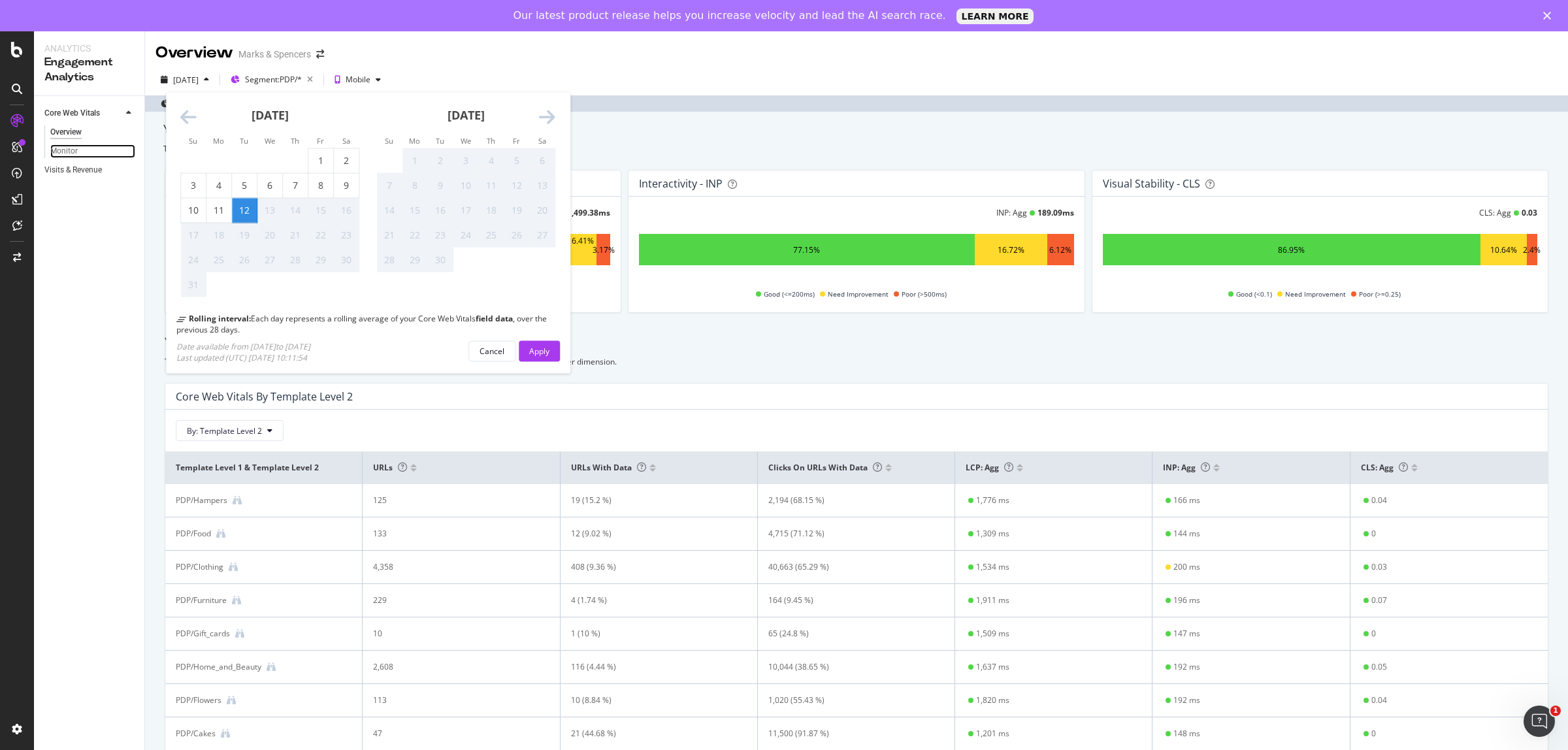
drag, startPoint x: 53, startPoint y: 151, endPoint x: 129, endPoint y: 165, distance: 77.3
click at [53, 151] on div "Monitor" at bounding box center [64, 151] width 27 height 14
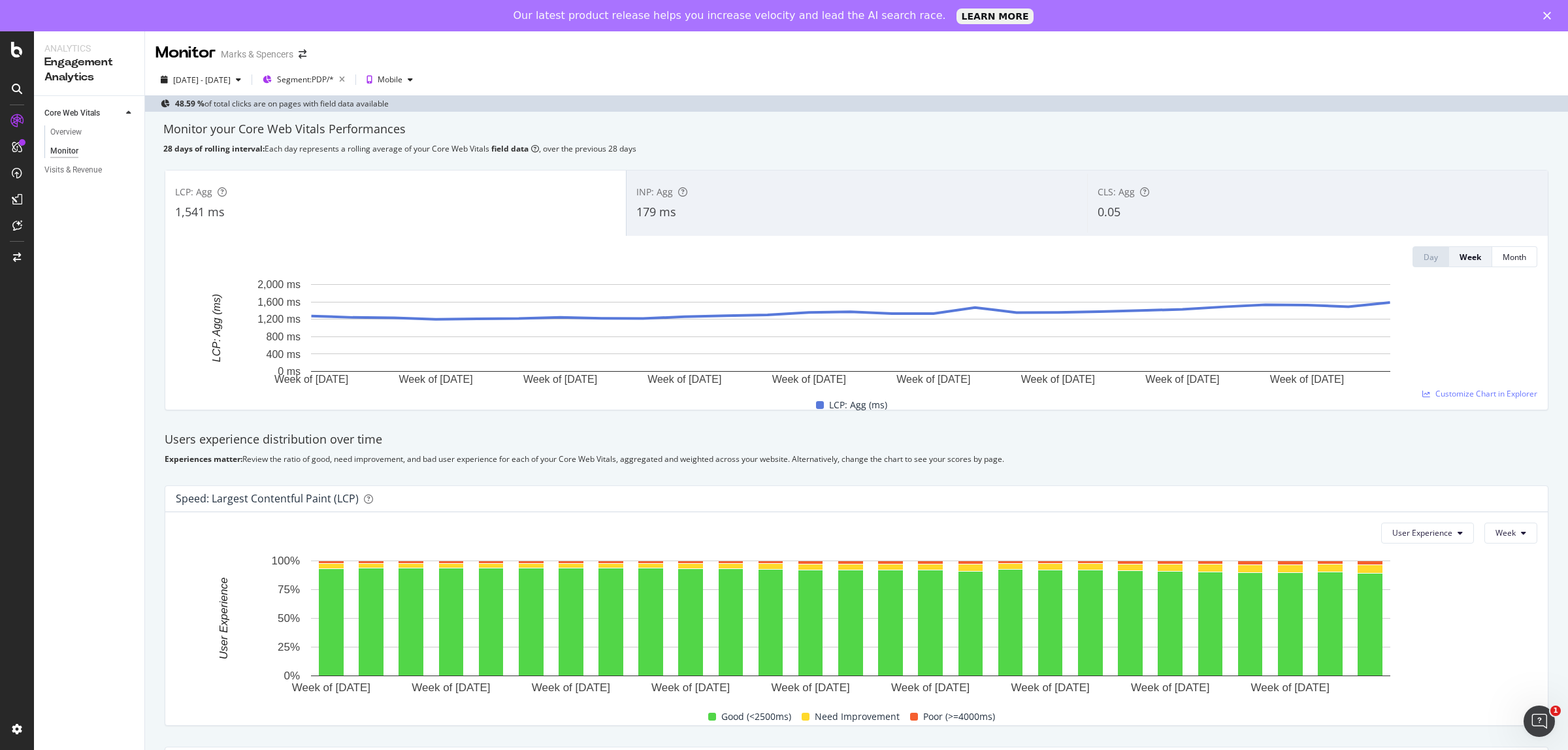
click at [674, 204] on div "179 ms" at bounding box center [857, 212] width 441 height 17
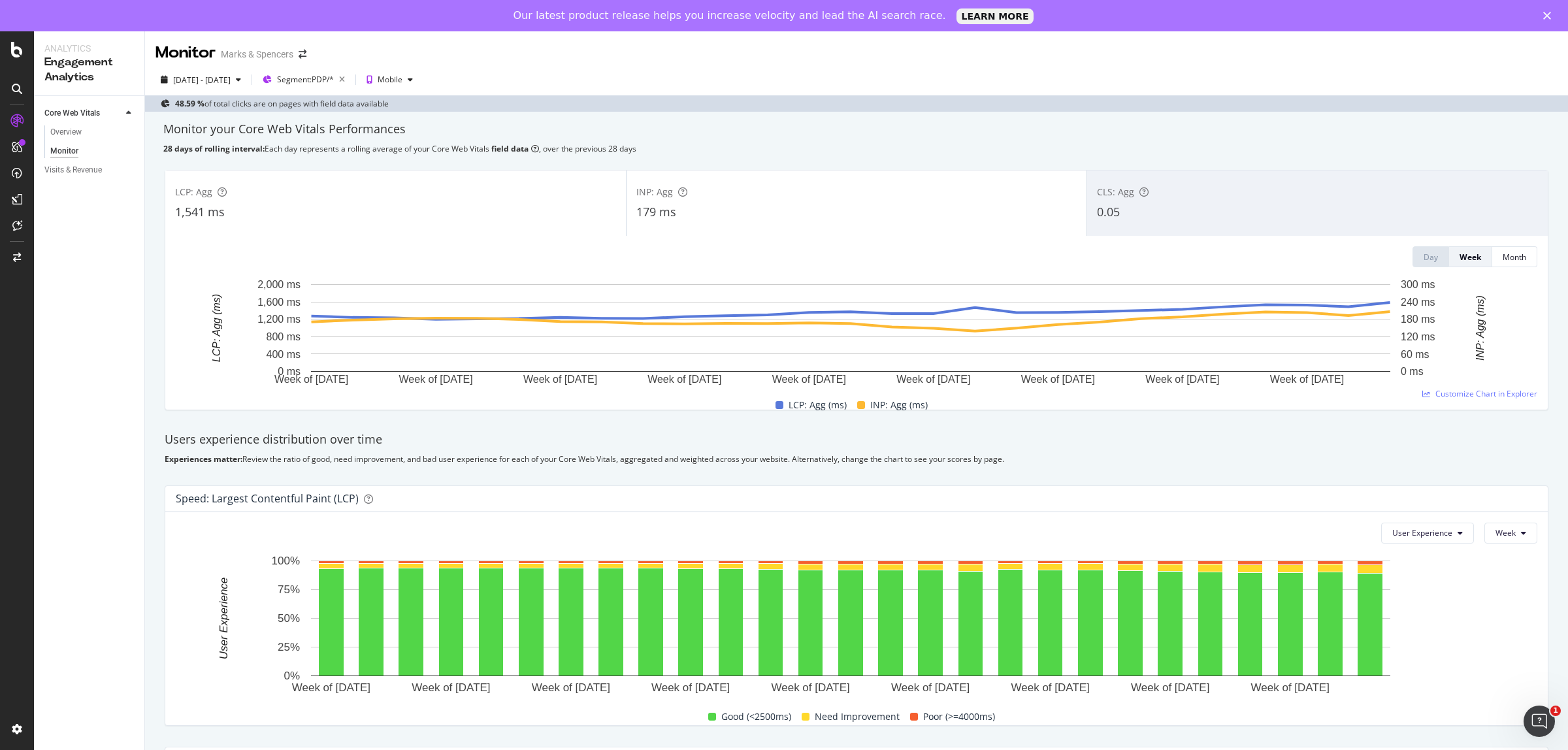
click at [312, 206] on div "1,541 ms" at bounding box center [395, 212] width 441 height 17
